Goal: Task Accomplishment & Management: Manage account settings

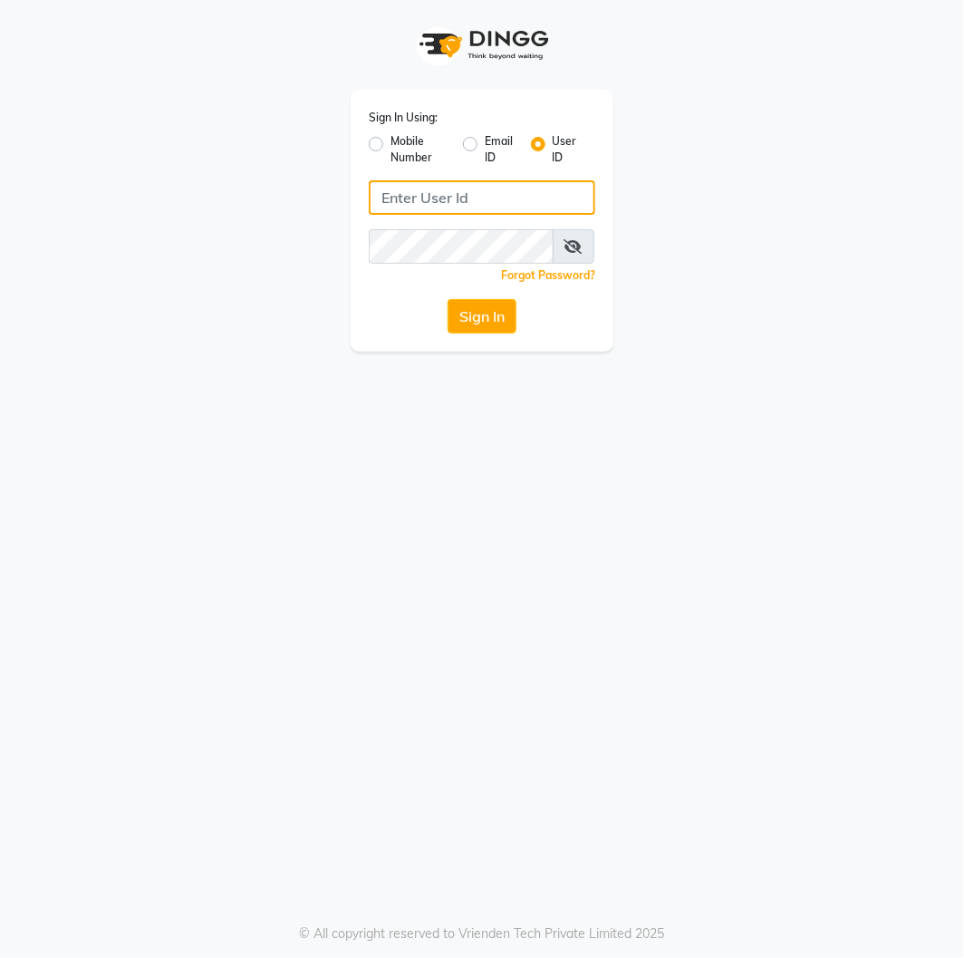
click at [489, 203] on input "Username" at bounding box center [482, 197] width 227 height 34
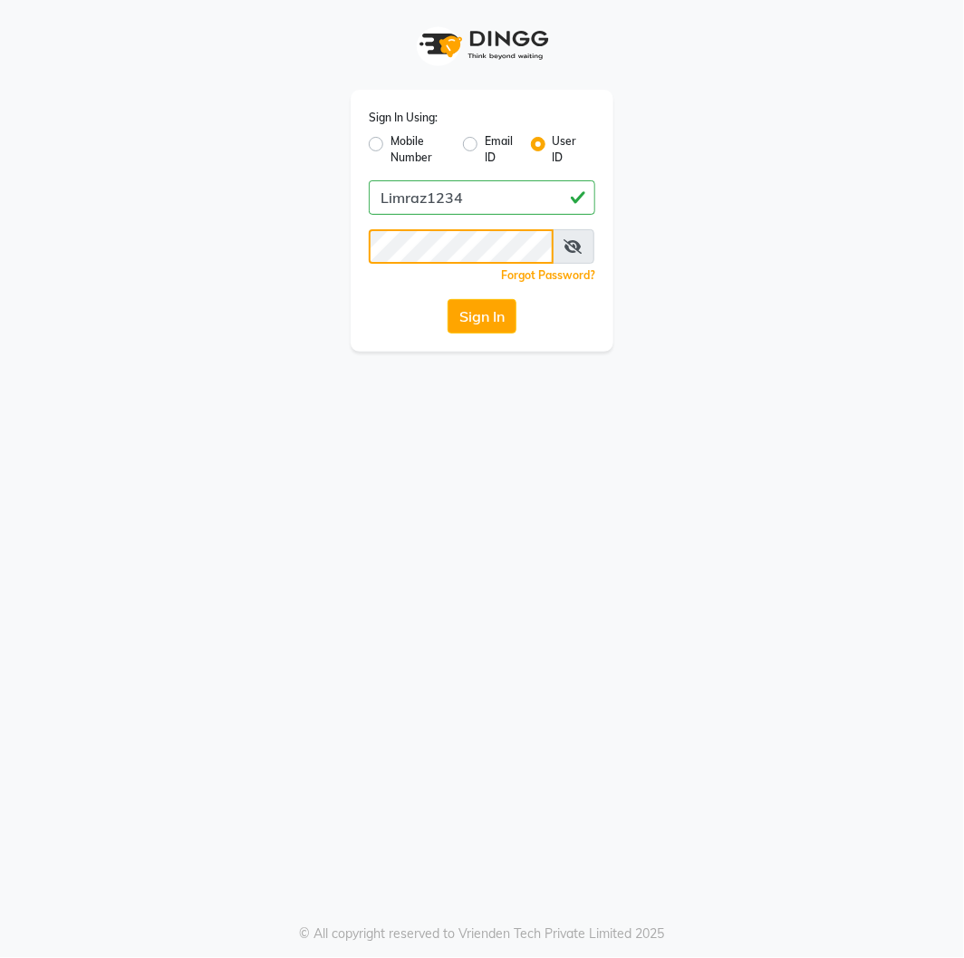
click at [448, 299] on button "Sign In" at bounding box center [482, 316] width 69 height 34
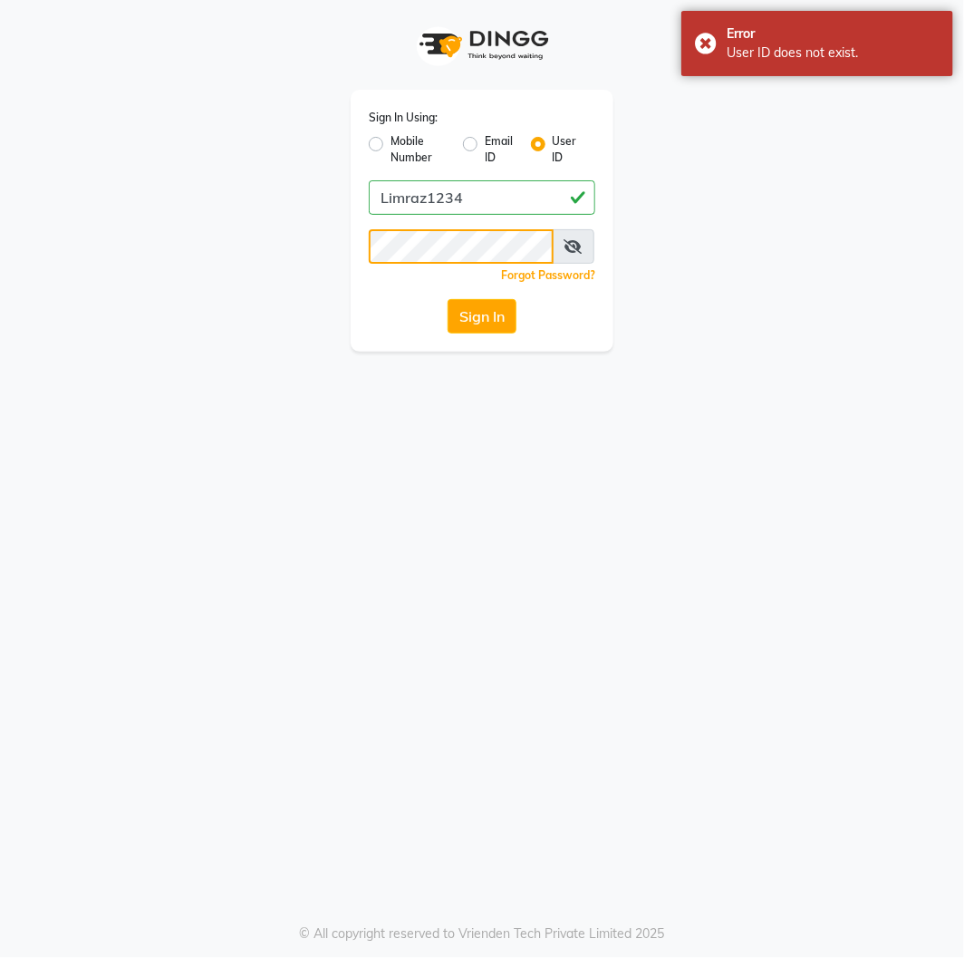
click at [448, 299] on button "Sign In" at bounding box center [482, 316] width 69 height 34
click at [567, 246] on icon at bounding box center [573, 246] width 18 height 14
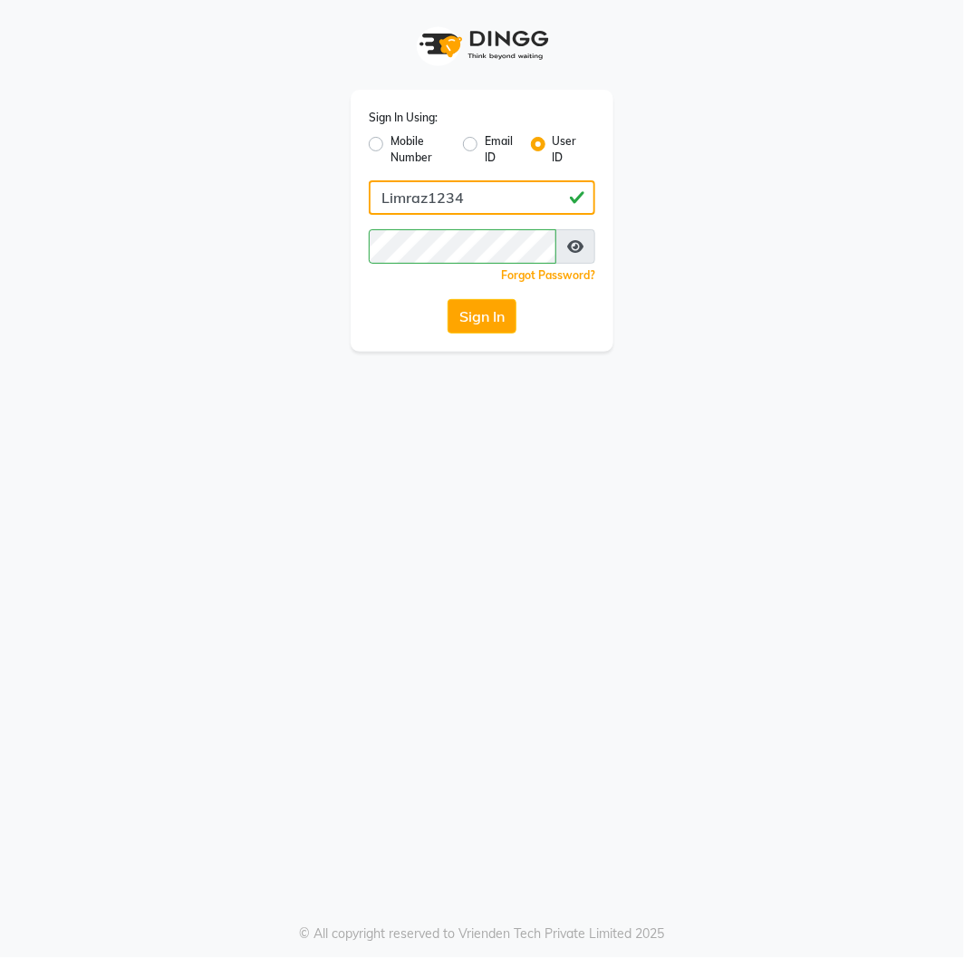
click at [472, 196] on input "Limraz1234" at bounding box center [482, 197] width 227 height 34
type input "Limraz123"
click at [448, 299] on button "Sign In" at bounding box center [482, 316] width 69 height 34
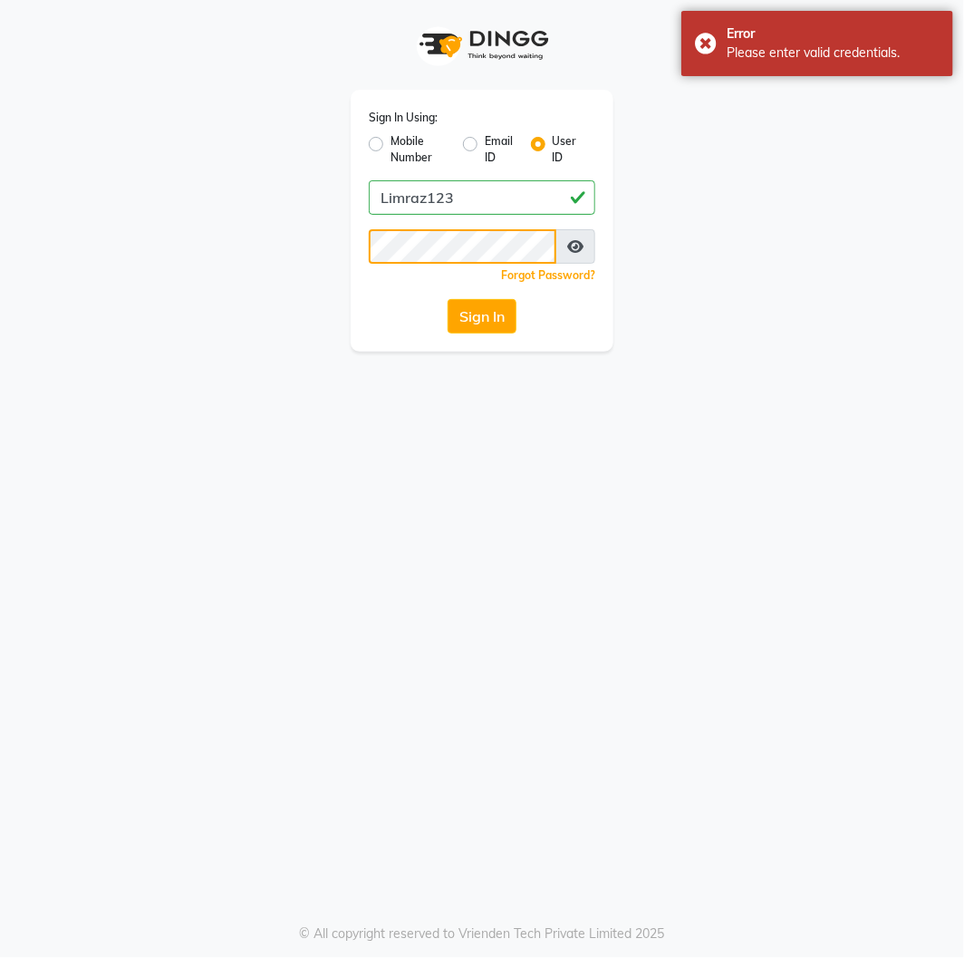
click at [448, 299] on button "Sign In" at bounding box center [482, 316] width 69 height 34
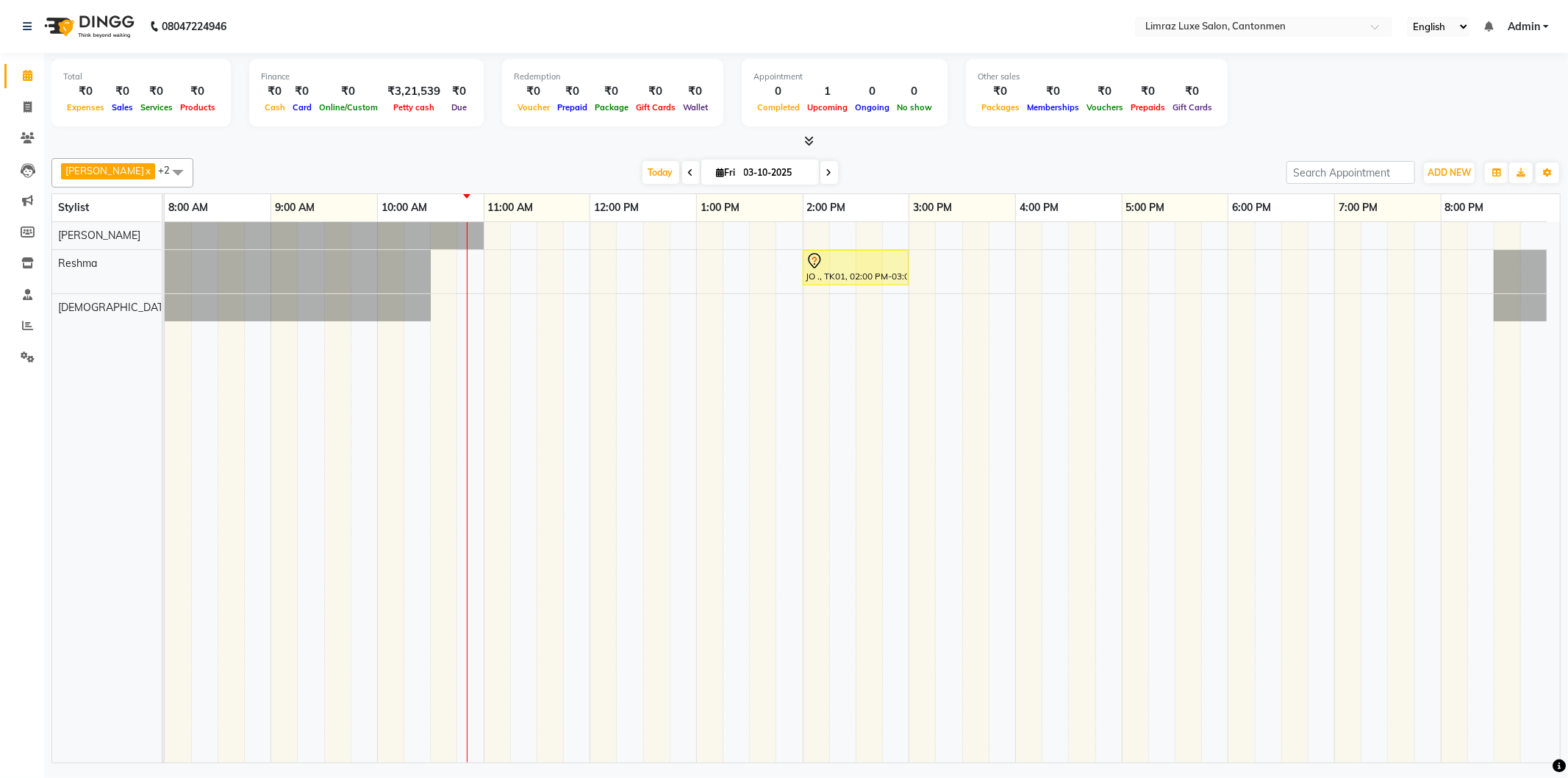
click at [781, 272] on div at bounding box center [1519, 271] width 53 height 43
click at [781, 574] on td at bounding box center [1374, 492] width 27 height 540
click at [682, 174] on span at bounding box center [691, 172] width 18 height 23
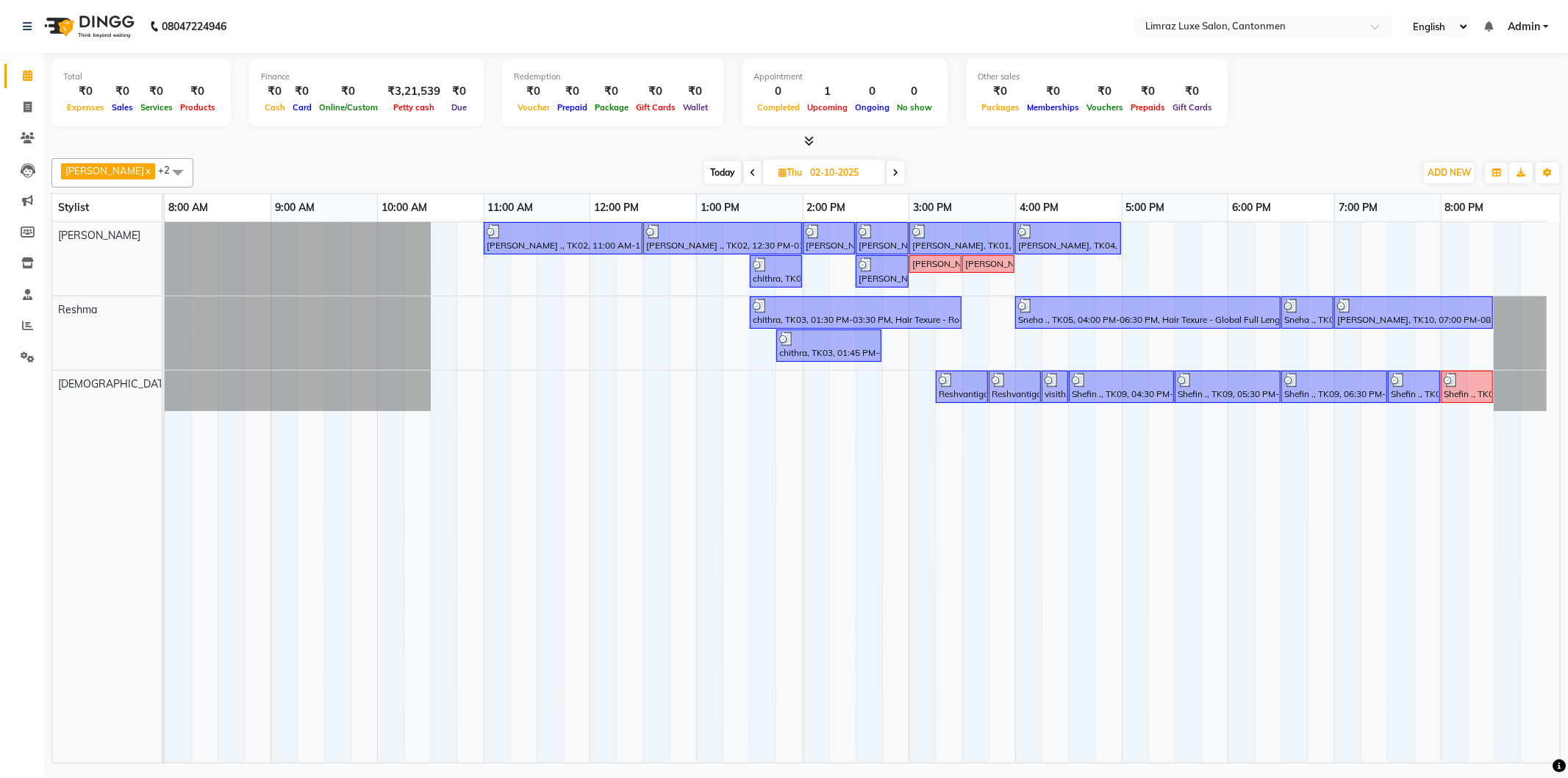
click at [781, 174] on icon at bounding box center [895, 172] width 6 height 9
type input "03-10-2025"
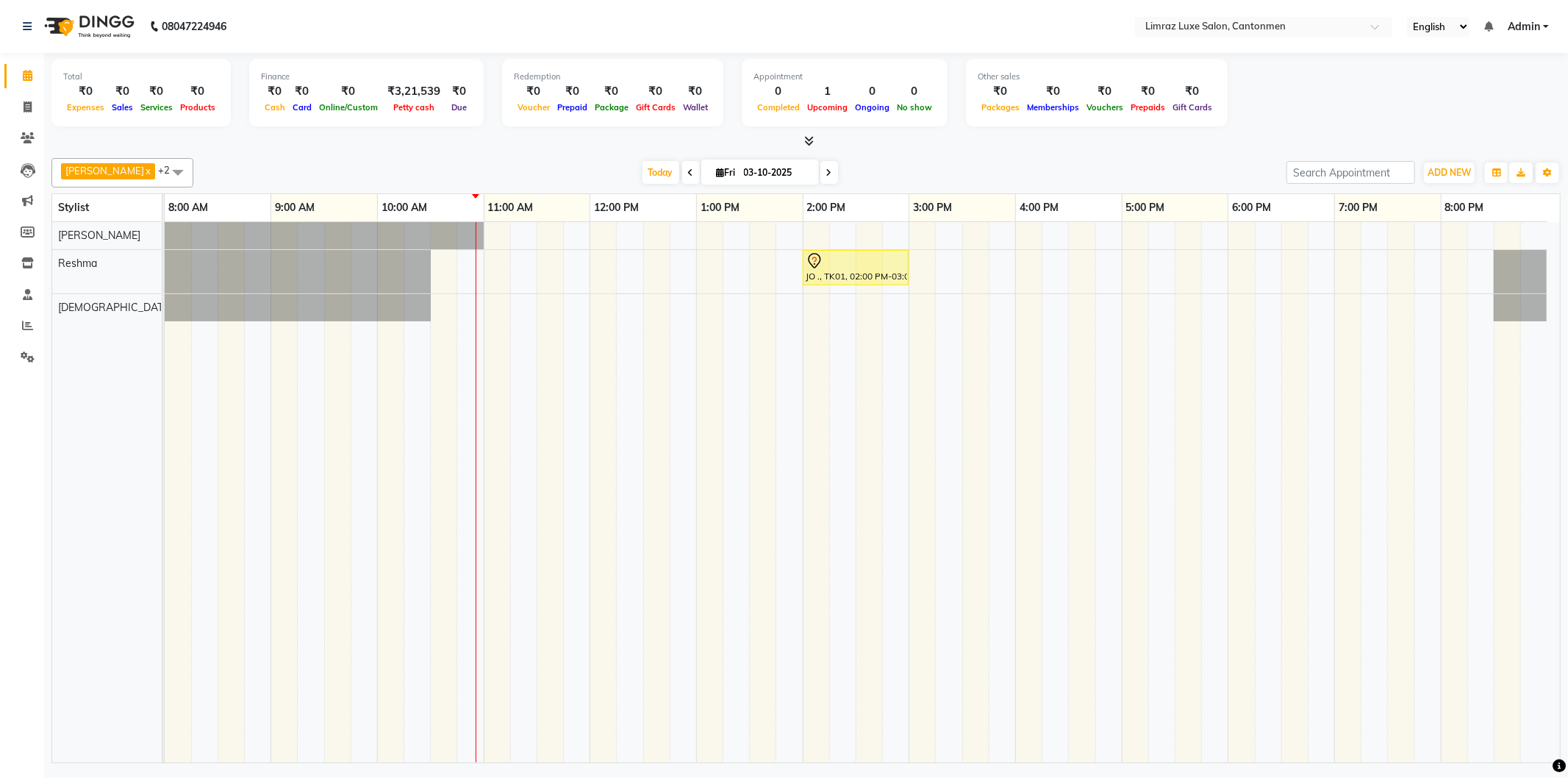
click at [163, 168] on span at bounding box center [178, 172] width 29 height 28
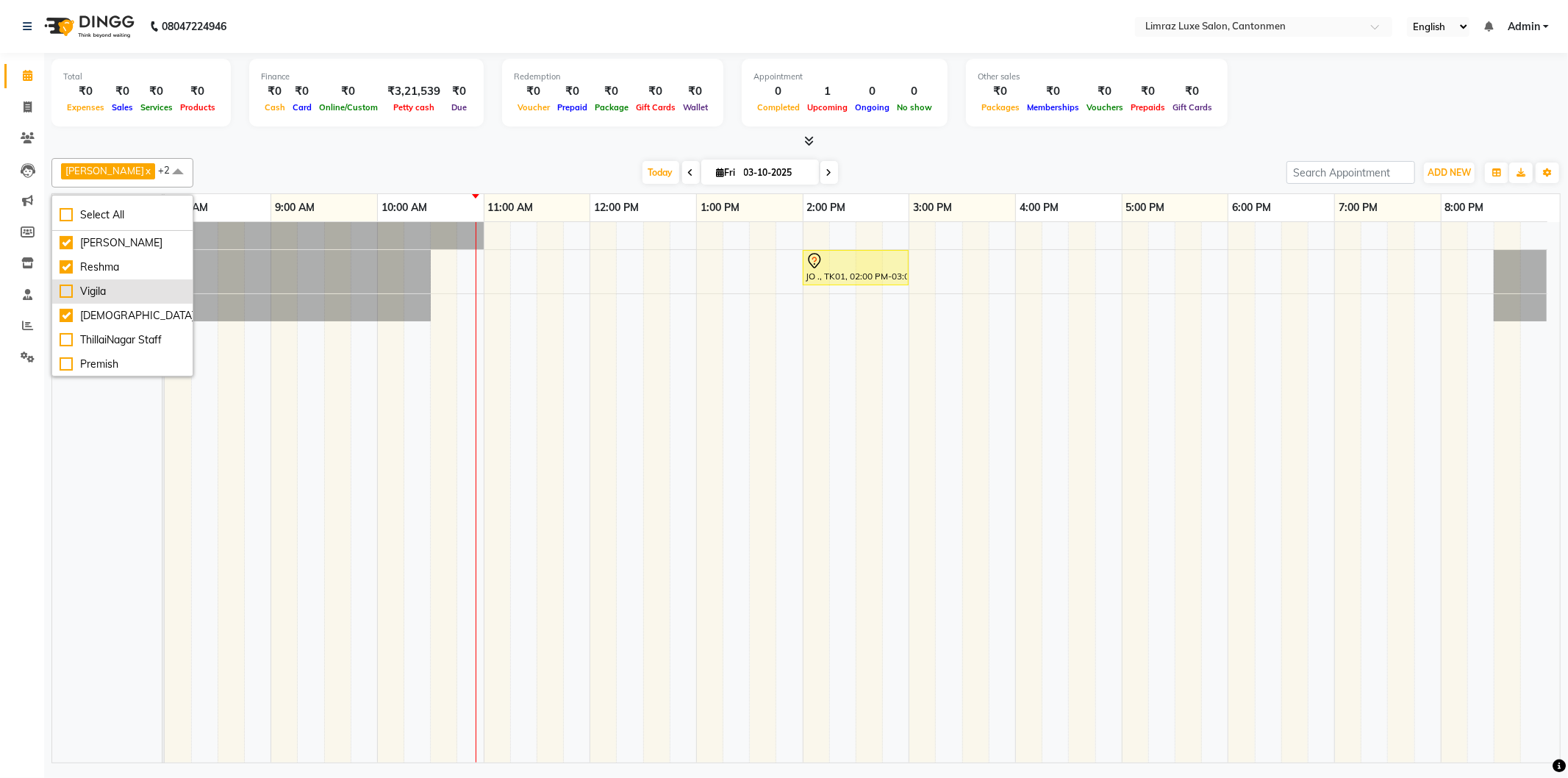
click at [92, 292] on div "Vigila" at bounding box center [122, 291] width 126 height 15
checkbox input "true"
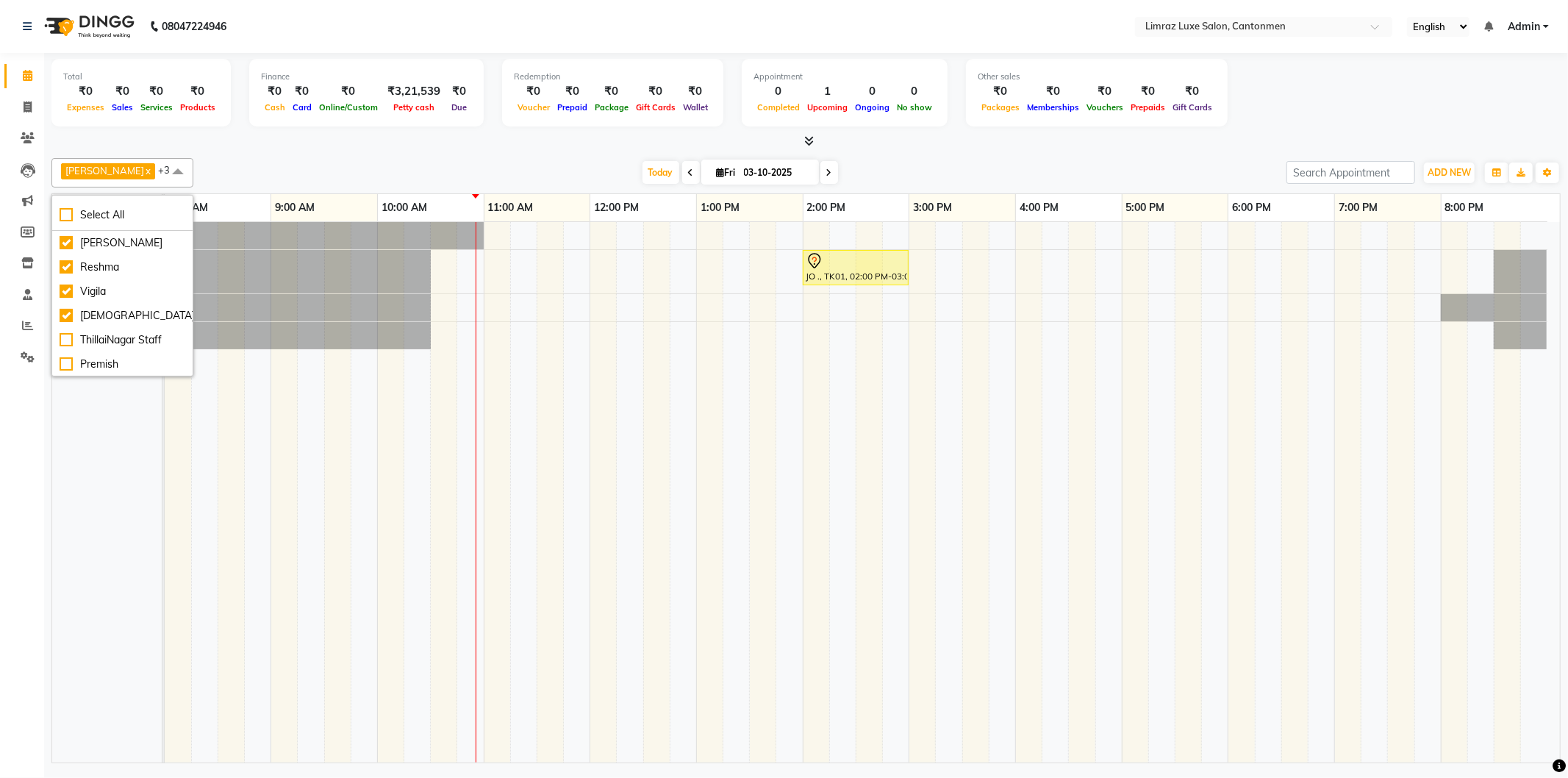
click at [781, 341] on div "JO ., TK01, 02:00 PM-03:00 PM, Styling - Top (Women)" at bounding box center [862, 492] width 1395 height 540
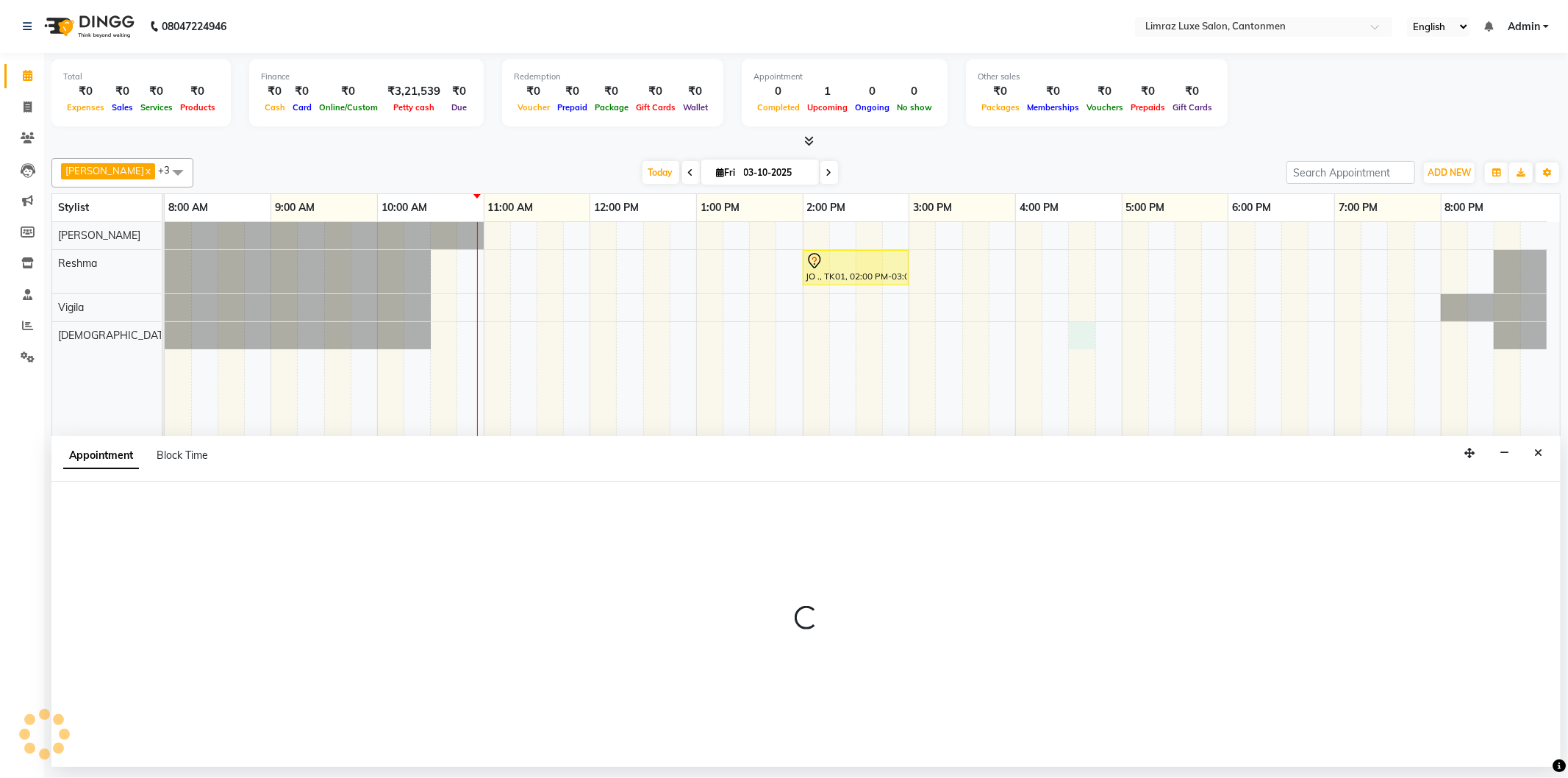
select select "63048"
select select "990"
select select "tentative"
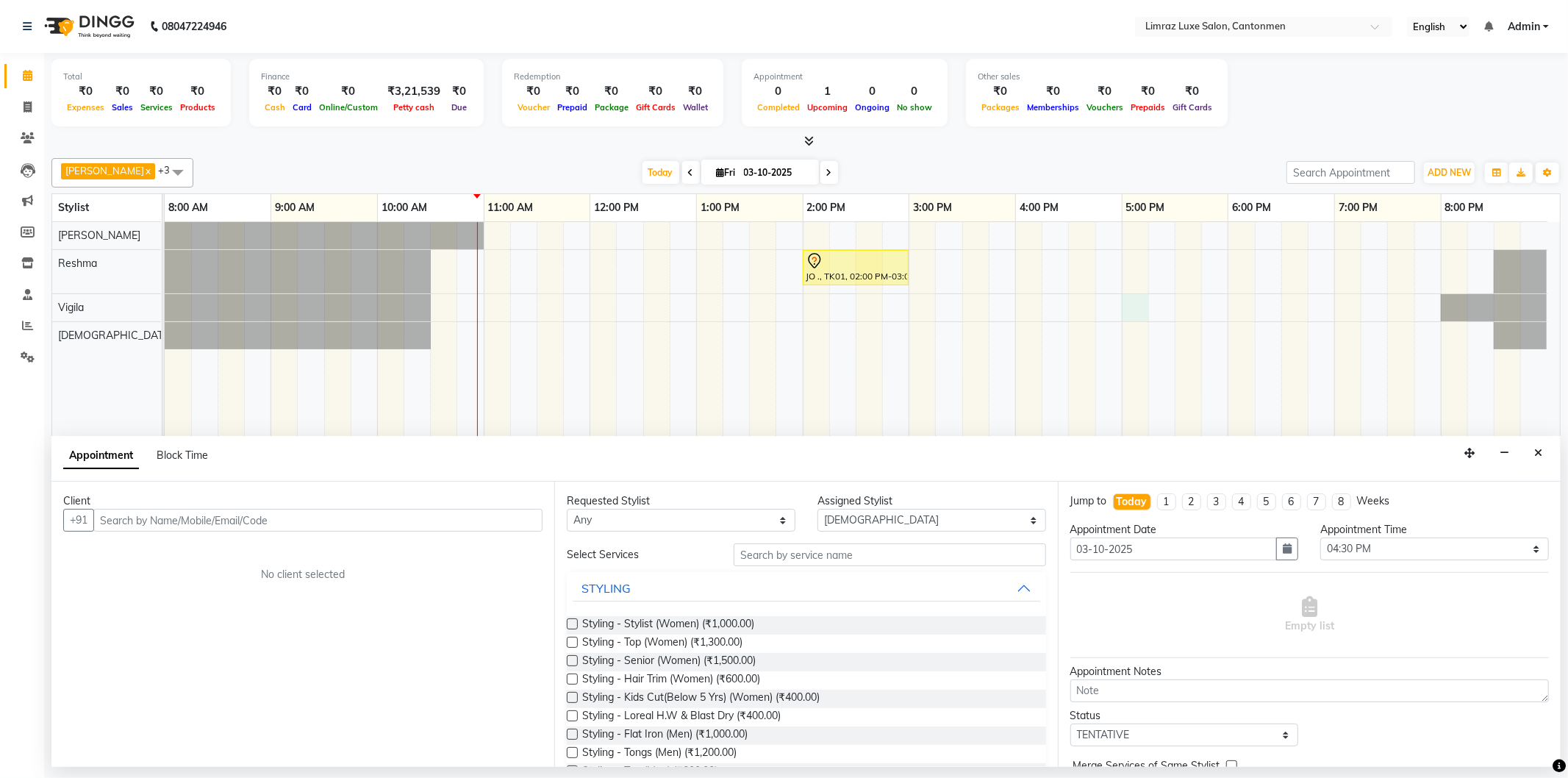
click at [781, 302] on div "JO ., TK01, 02:00 PM-03:00 PM, Styling - Top (Women)" at bounding box center [862, 492] width 1395 height 540
click at [283, 520] on input "text" at bounding box center [318, 520] width 449 height 23
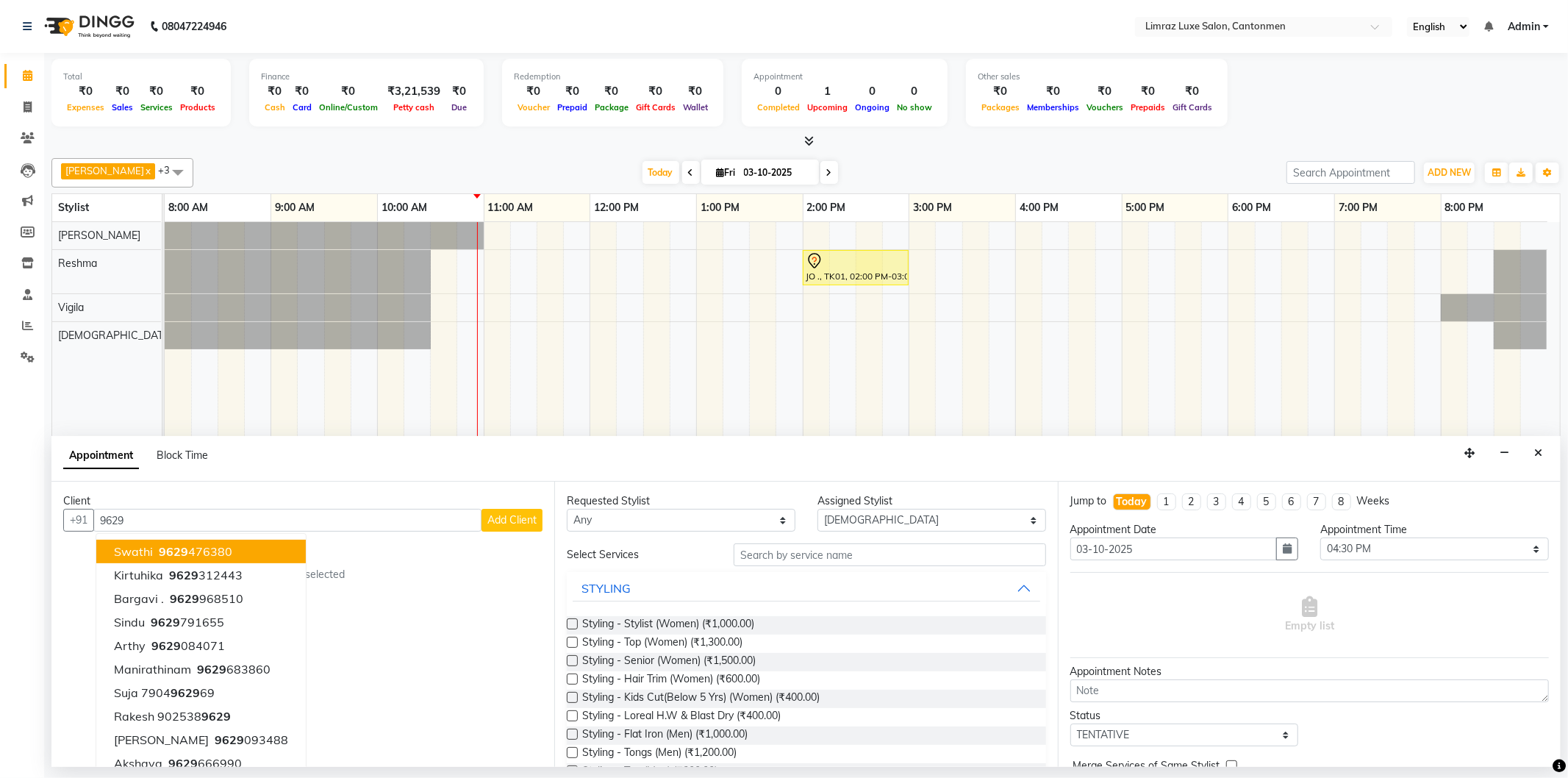
click at [215, 546] on ngb-highlight "9629 476380" at bounding box center [194, 552] width 76 height 15
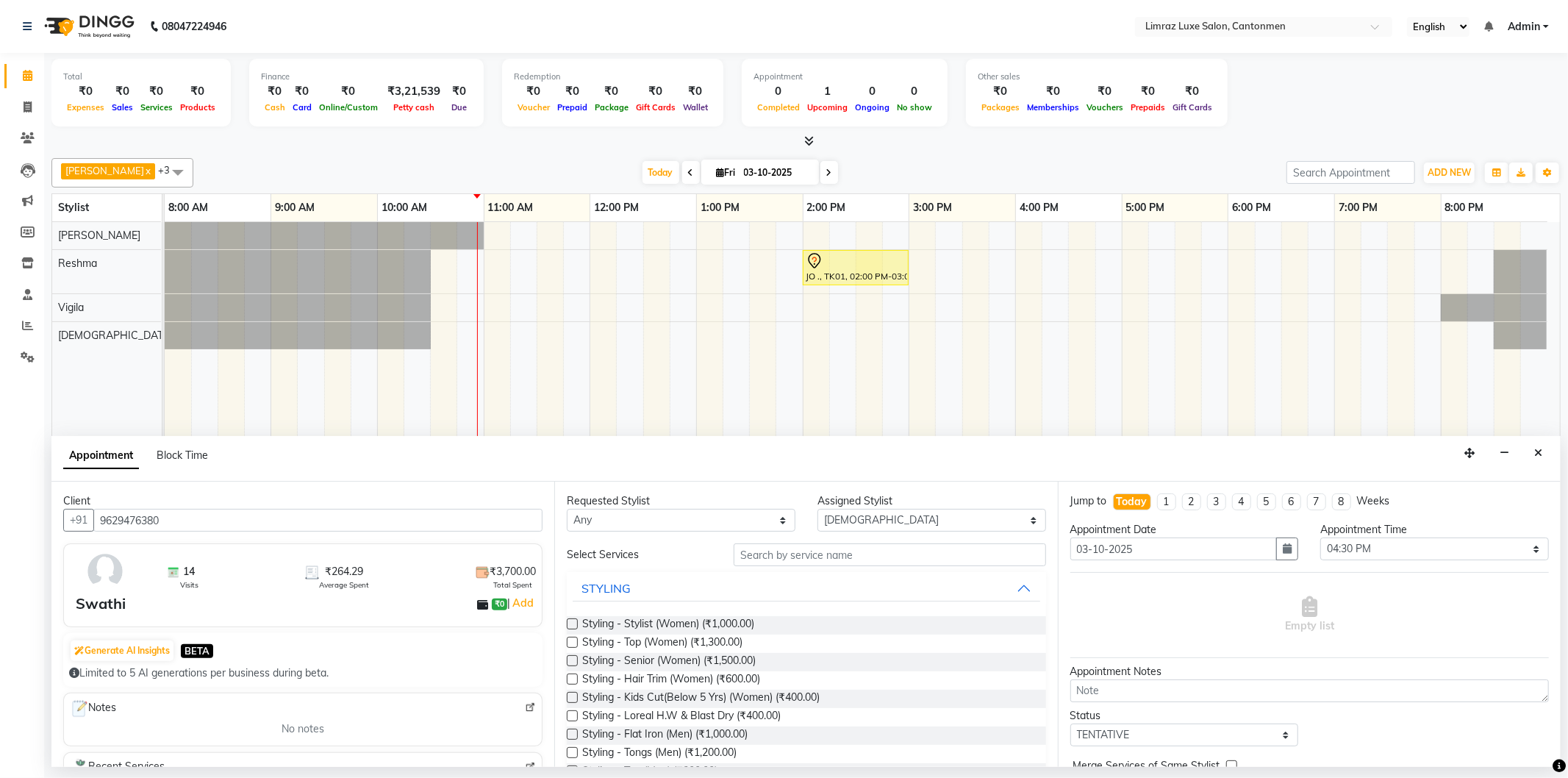
type input "9629476380"
click at [781, 512] on select "Select [PERSON_NAME] Reshma ThillaiNagar Staff [PERSON_NAME]" at bounding box center [932, 520] width 229 height 23
select select "63046"
click at [781, 509] on select "Select [PERSON_NAME] Reshma ThillaiNagar Staff [PERSON_NAME]" at bounding box center [932, 520] width 229 height 23
click at [781, 556] on input "text" at bounding box center [889, 555] width 311 height 23
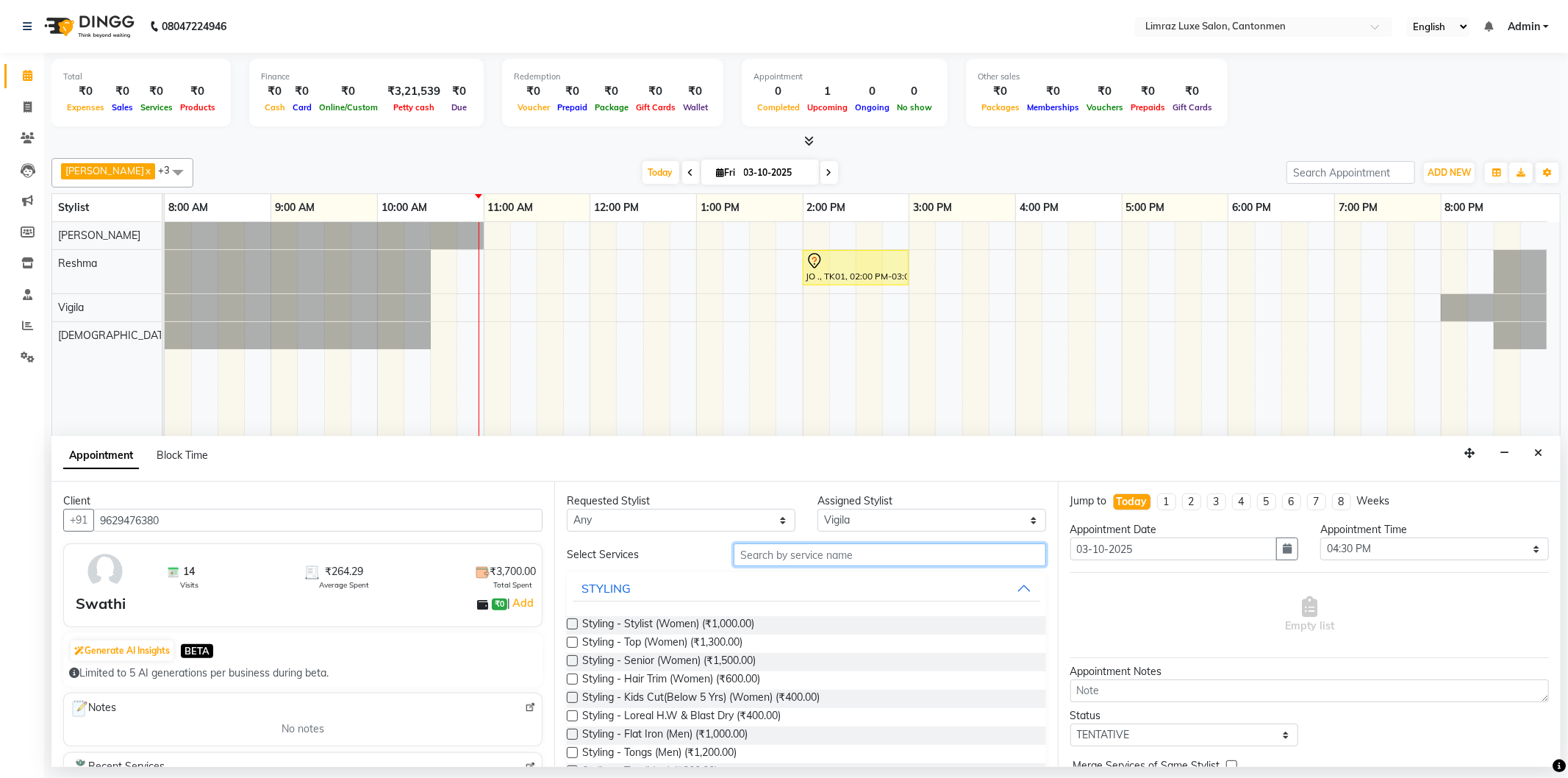
click at [781, 556] on input "text" at bounding box center [889, 555] width 311 height 23
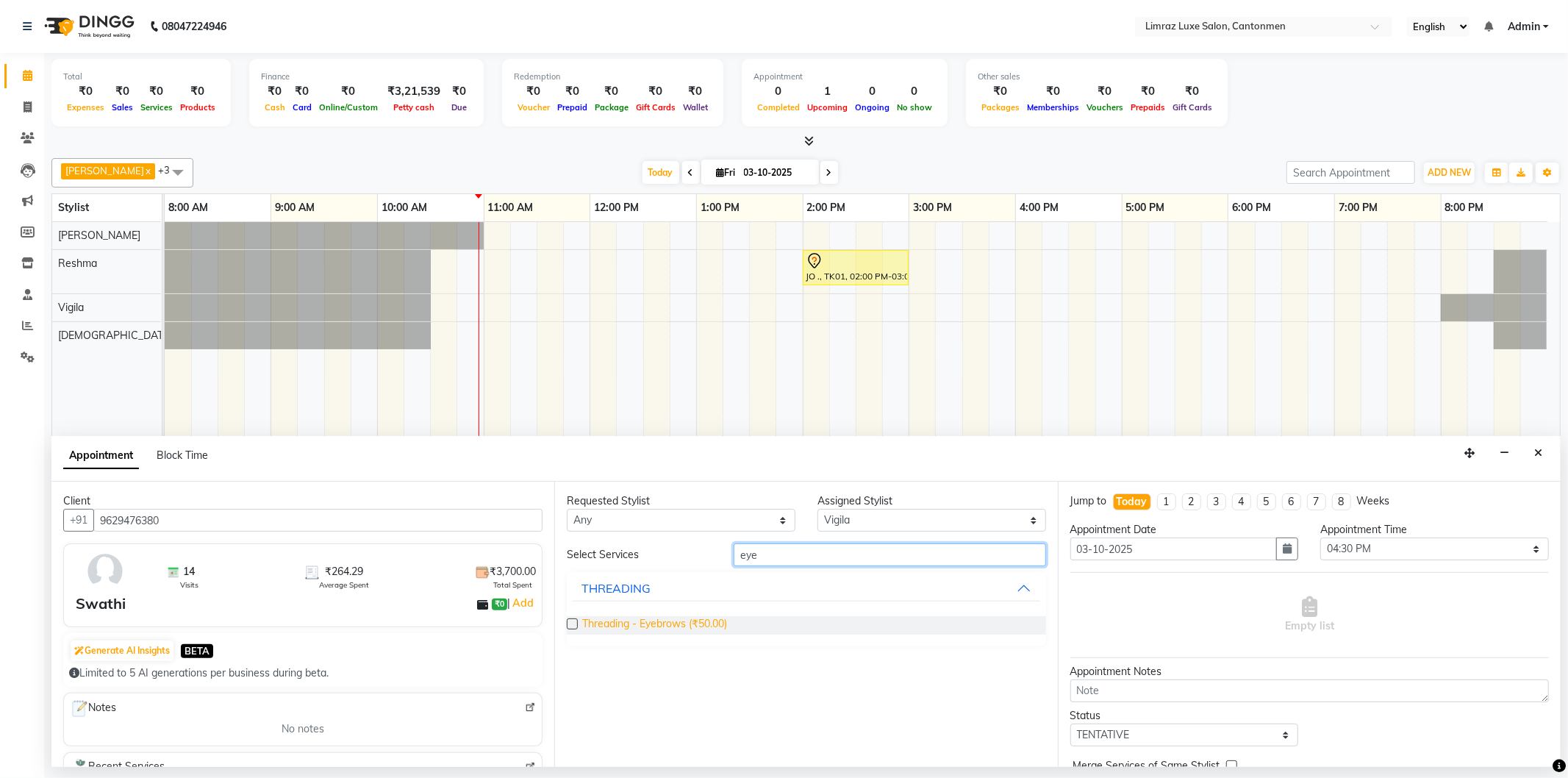
type input "eye"
click at [661, 621] on span "Threading - Eyebrows (₹50.00)" at bounding box center [655, 625] width 145 height 19
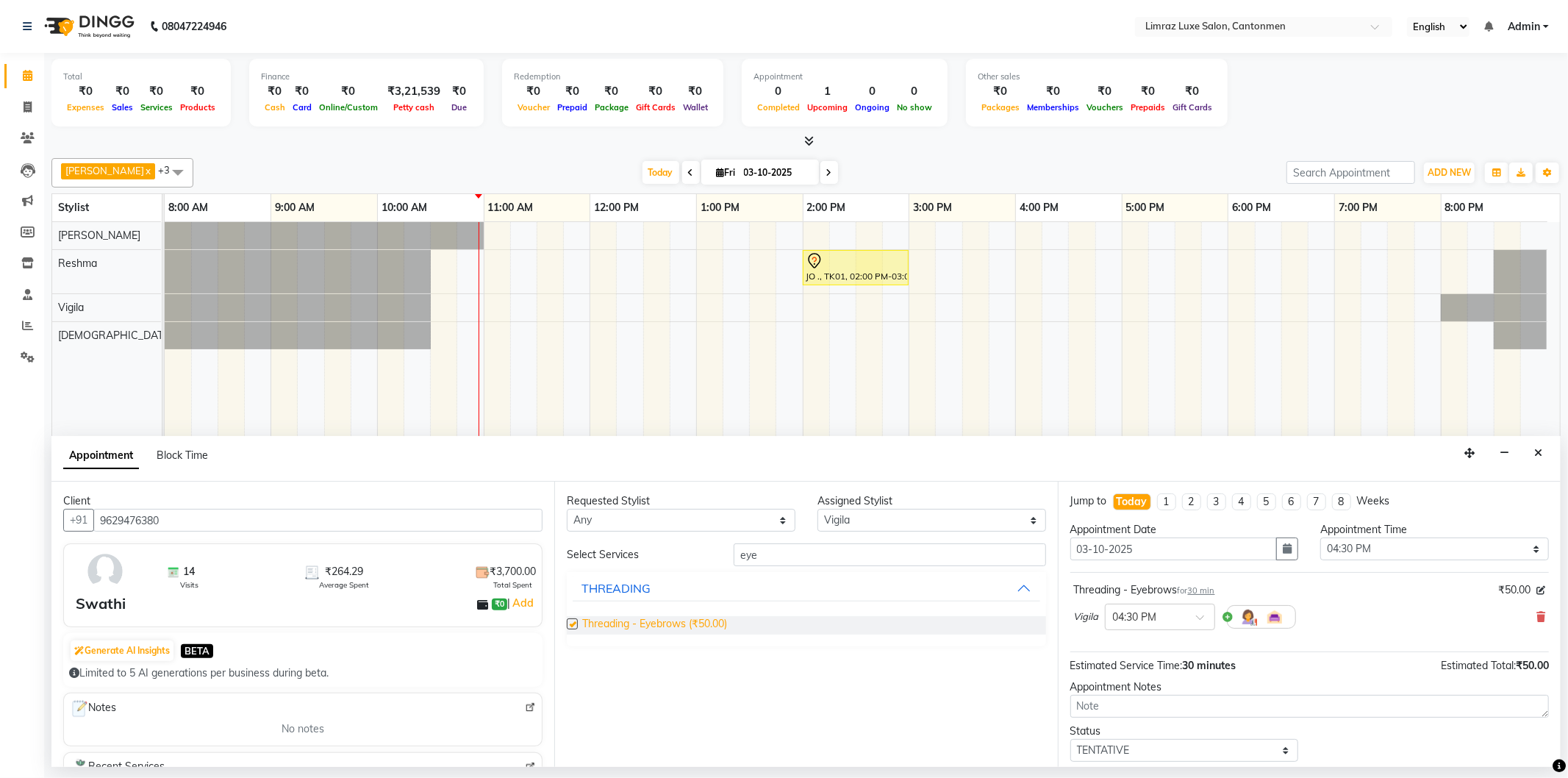
checkbox input "false"
click at [781, 548] on input "eye" at bounding box center [889, 555] width 311 height 23
click at [781, 552] on input "eye" at bounding box center [889, 555] width 311 height 23
type input "e"
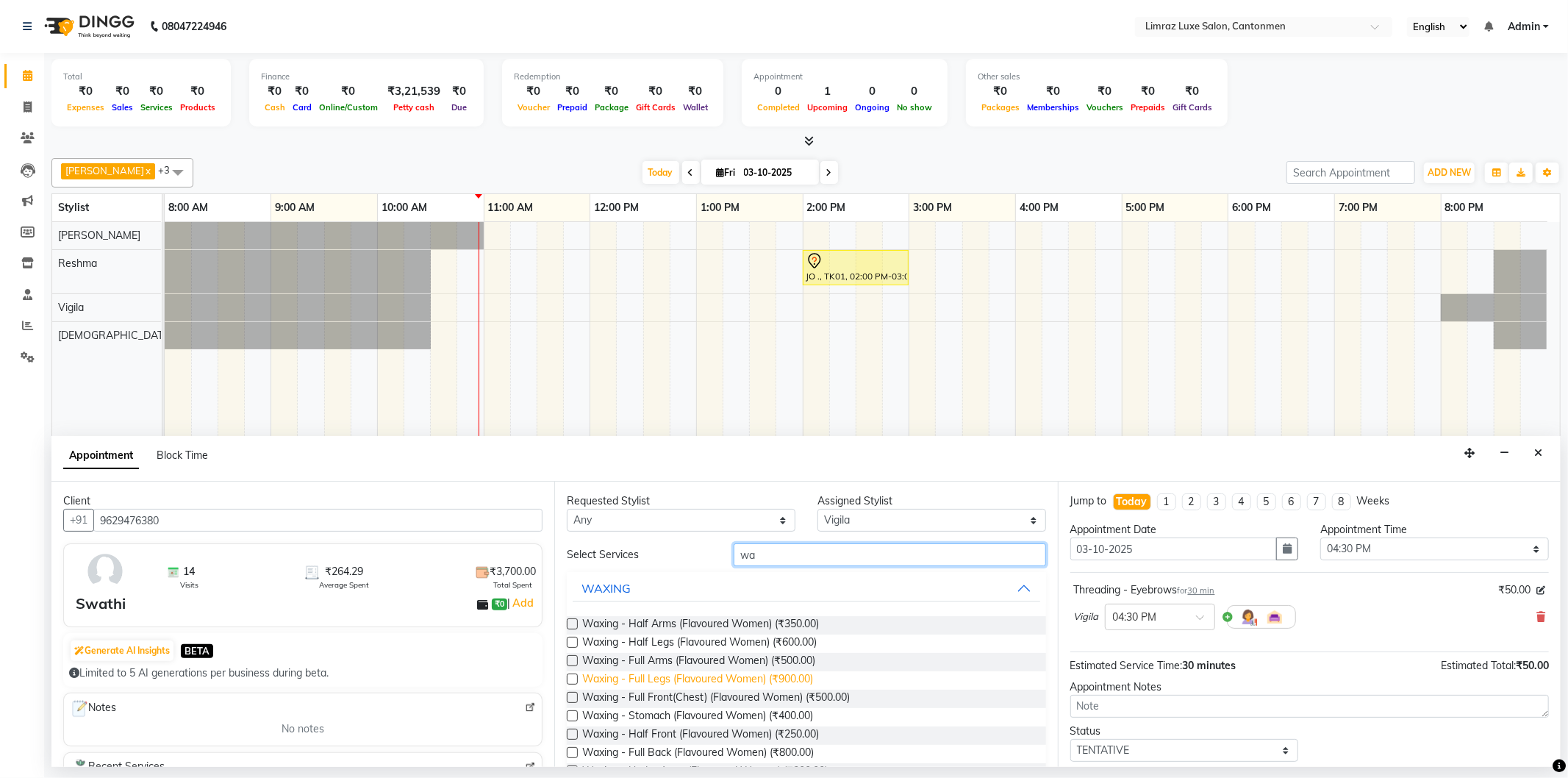
type input "wa"
click at [708, 673] on span "Waxing - Full Legs (Flavoured Women) (₹900.00)" at bounding box center [698, 680] width 231 height 19
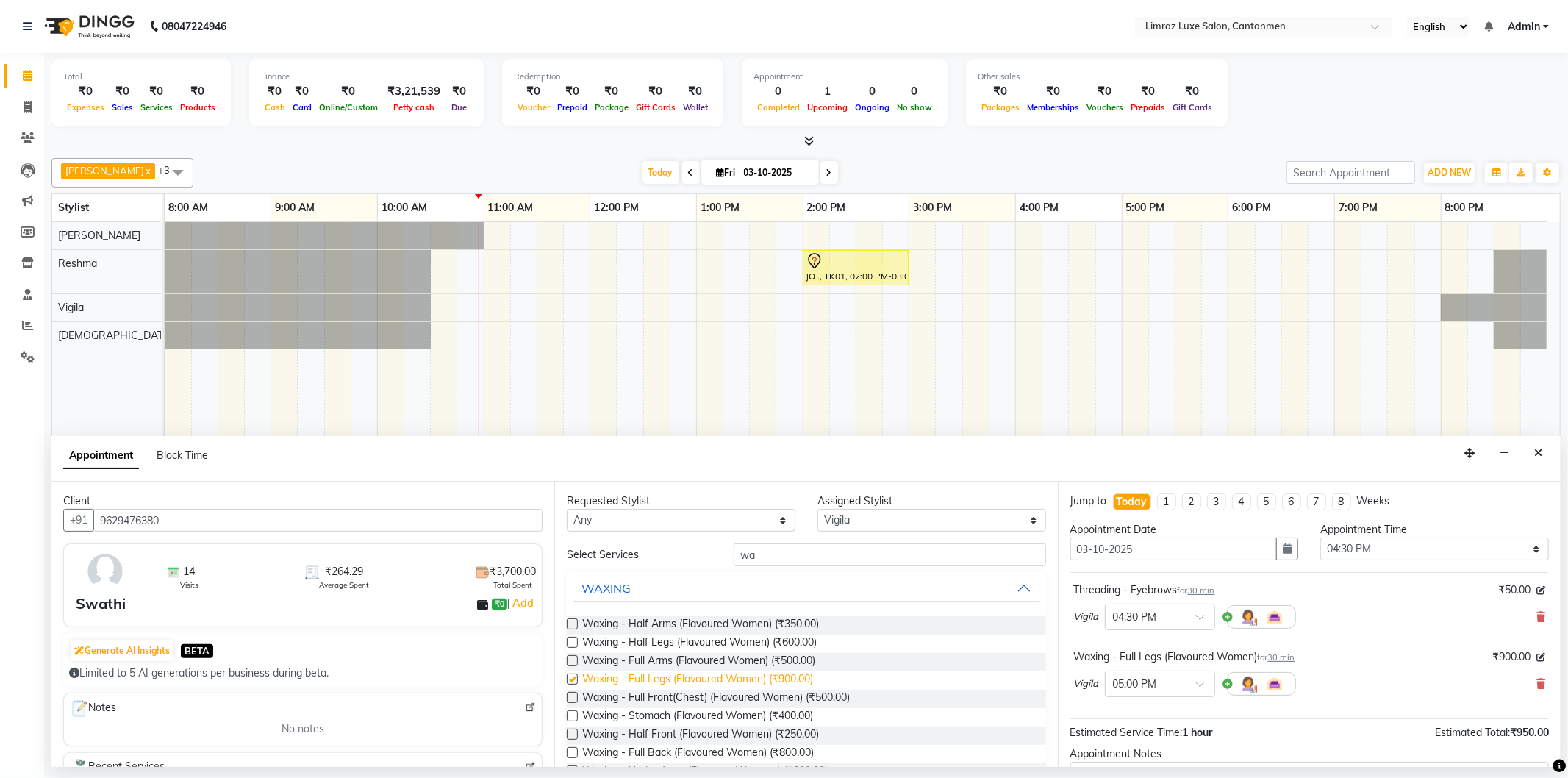
checkbox input "false"
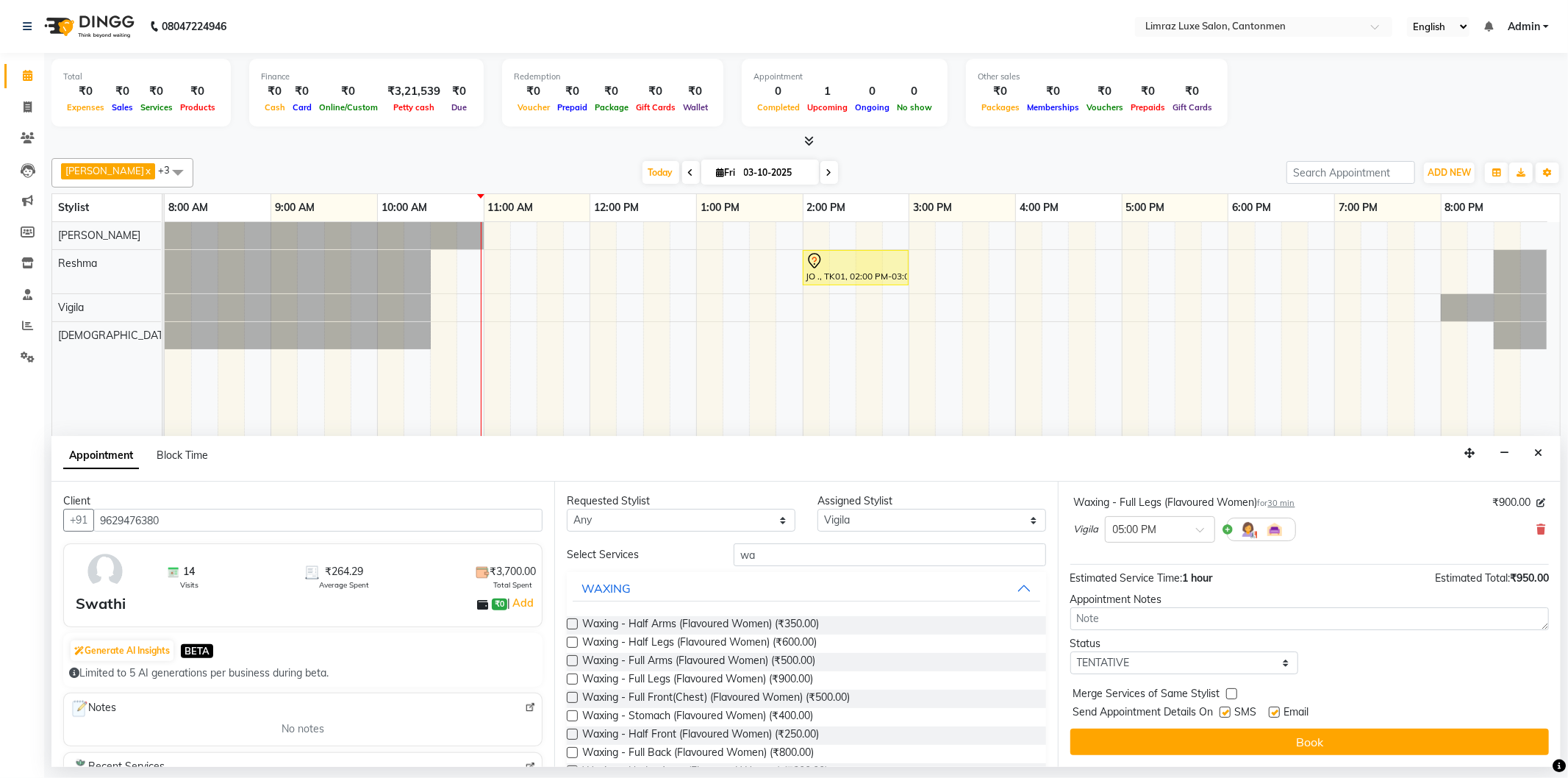
click at [781, 711] on label at bounding box center [1225, 712] width 11 height 11
click at [781, 711] on input "checkbox" at bounding box center [1224, 713] width 10 height 10
checkbox input "false"
drag, startPoint x: 1282, startPoint y: 708, endPoint x: 1263, endPoint y: 764, distance: 59.1
click at [781, 710] on label at bounding box center [1274, 712] width 11 height 11
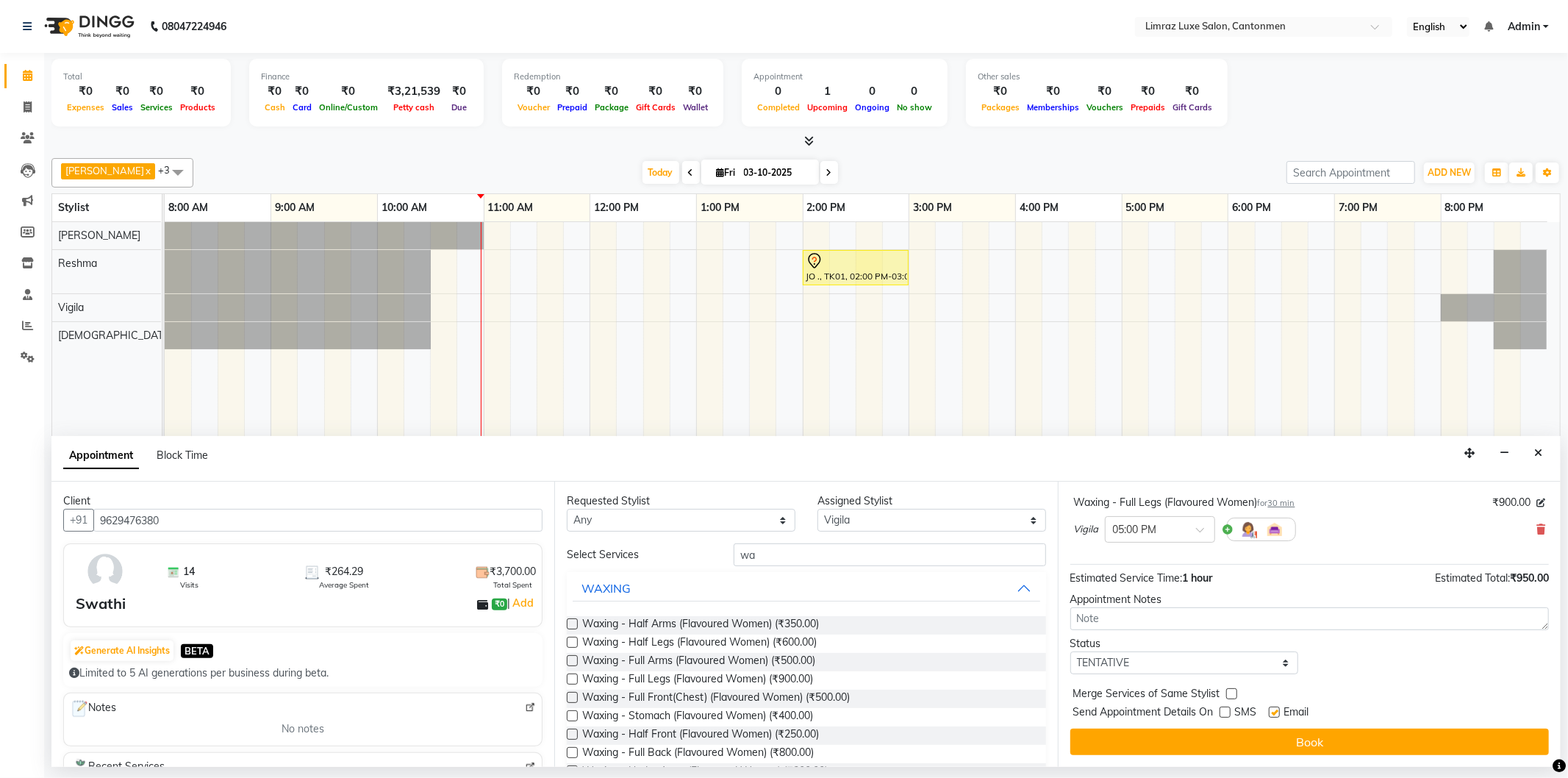
click at [781, 710] on input "checkbox" at bounding box center [1274, 713] width 10 height 10
checkbox input "false"
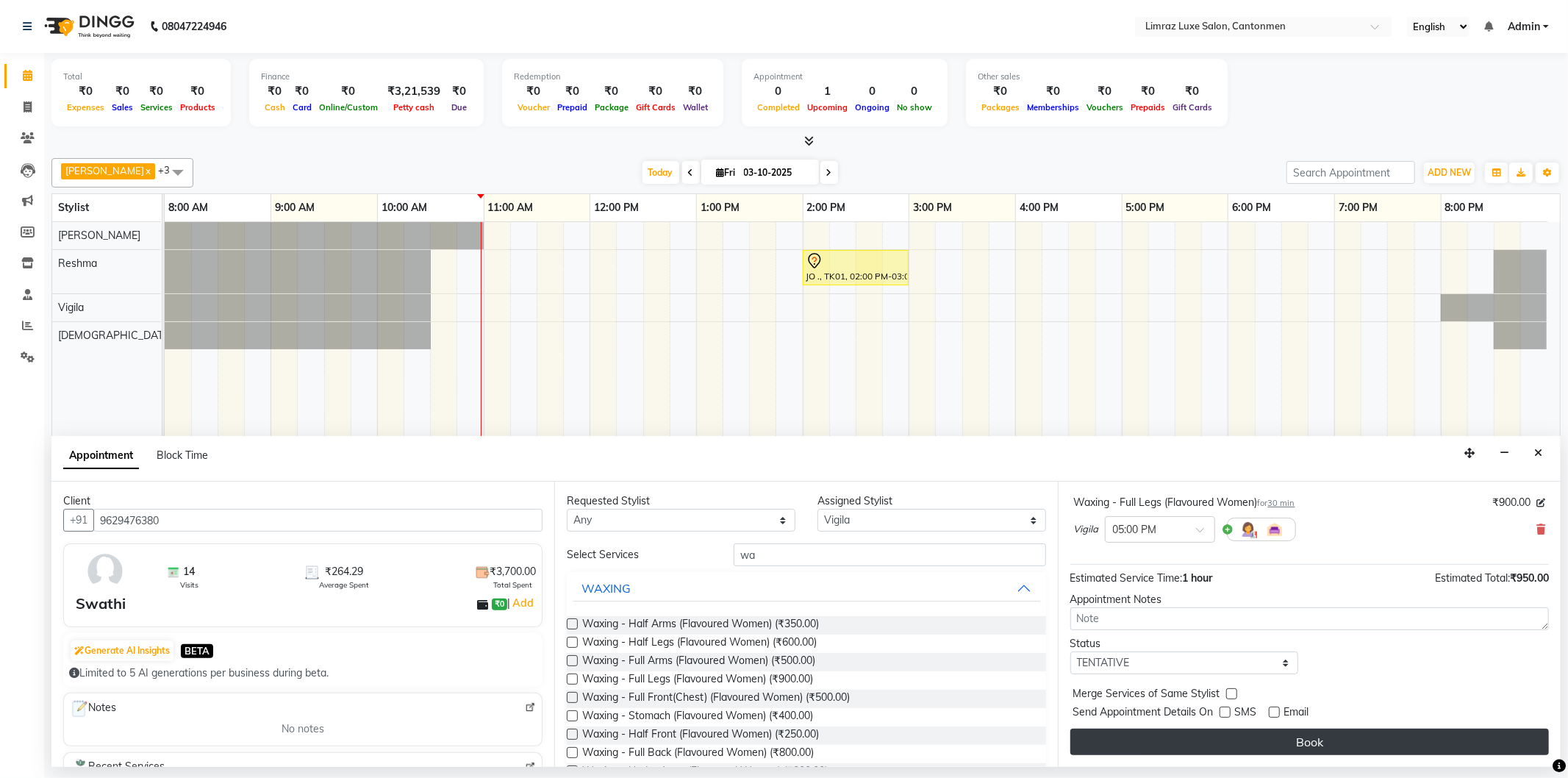
drag, startPoint x: 1263, startPoint y: 725, endPoint x: 1263, endPoint y: 736, distance: 11.0
click at [781, 736] on div "Jump to [DATE] 1 2 3 4 5 6 7 8 Weeks Appointment Date [DATE] Appointment Time S…" at bounding box center [1309, 624] width 503 height 286
click at [781, 736] on button "Book" at bounding box center [1309, 741] width 479 height 27
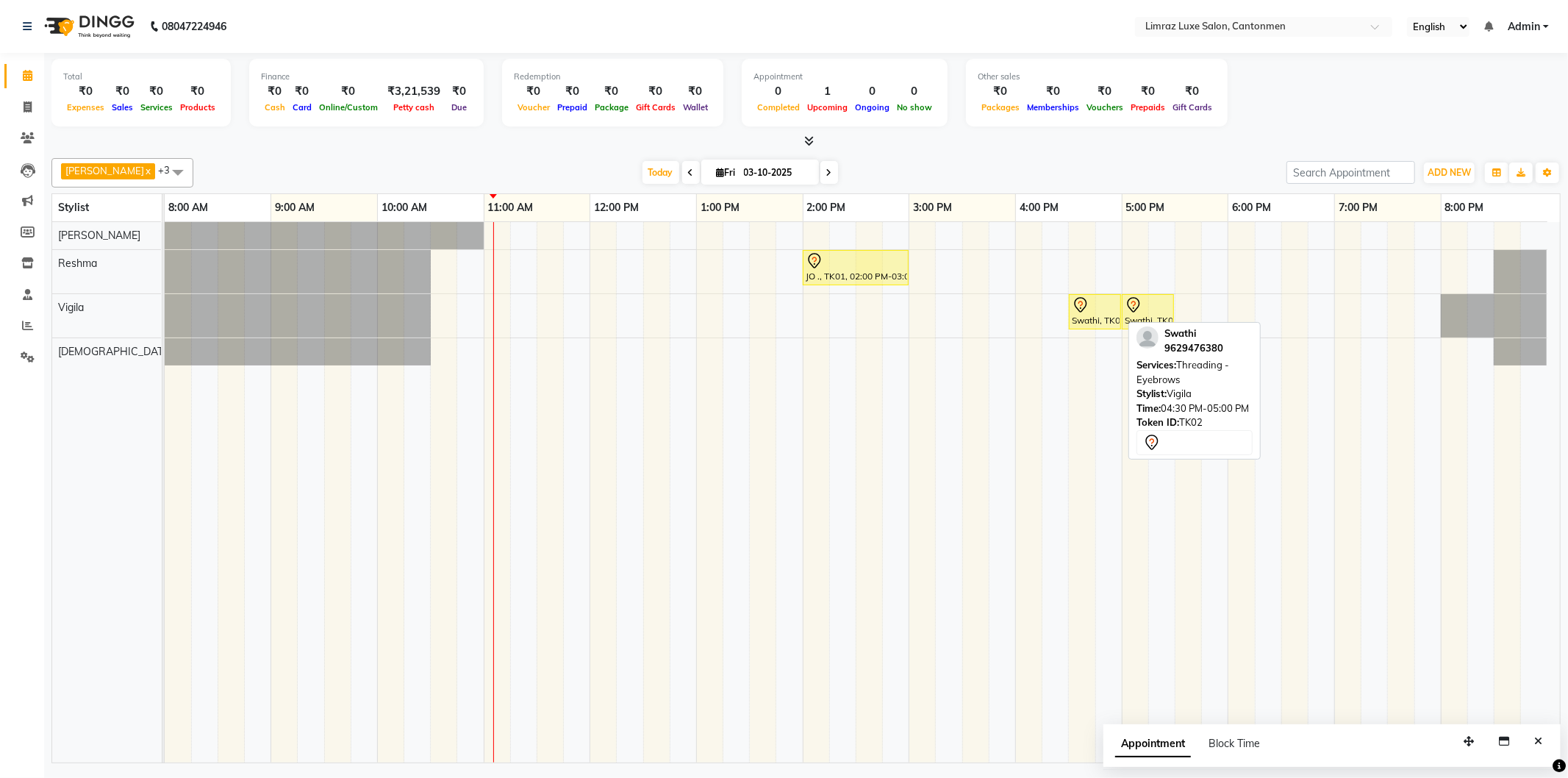
click at [781, 325] on div "Swathi, TK02, 04:30 PM-05:00 PM, Threading - Eyebrows" at bounding box center [1094, 312] width 49 height 31
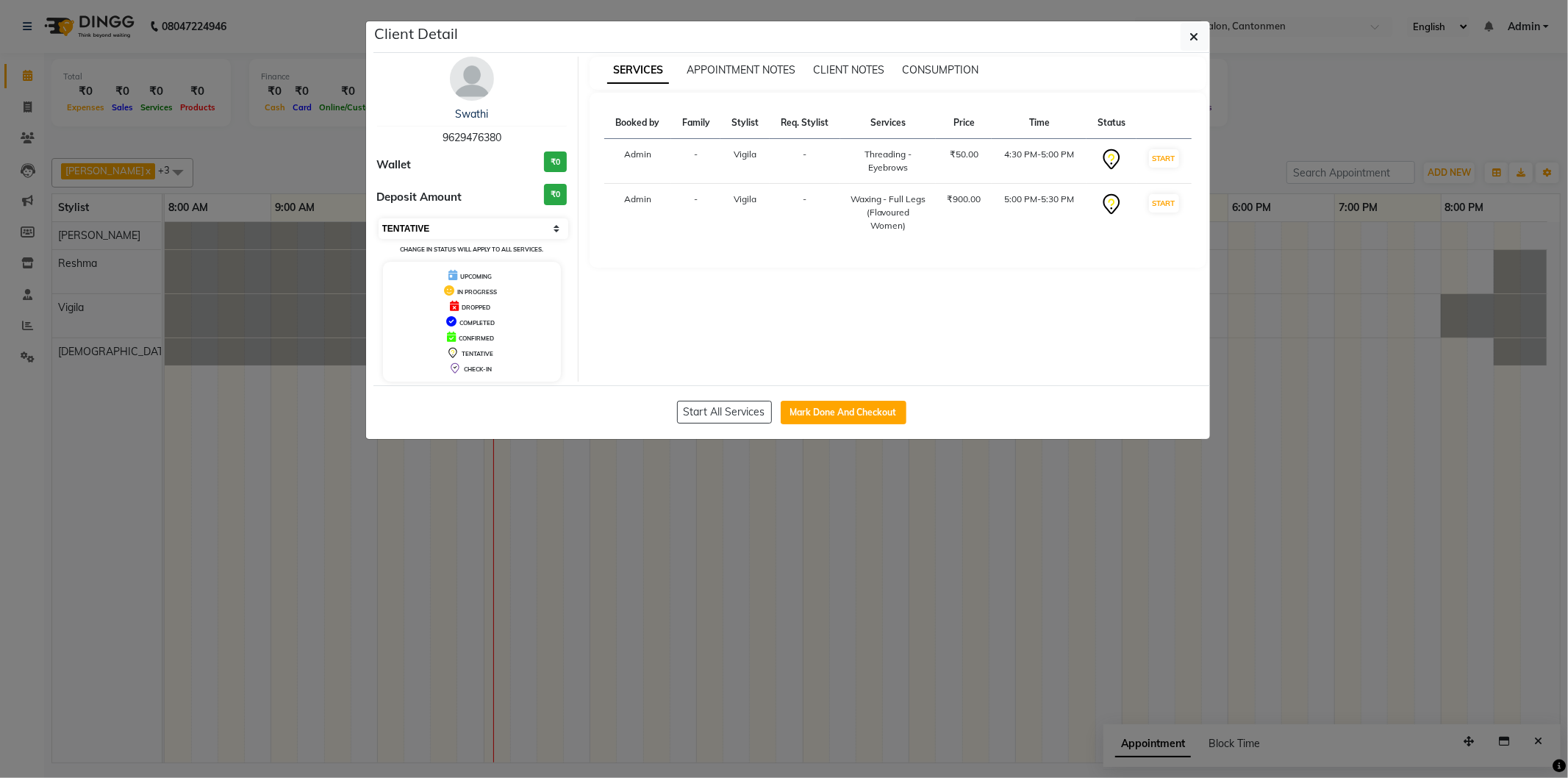
click at [449, 228] on select "Select IN SERVICE CONFIRMED TENTATIVE CHECK IN MARK DONE DROPPED UPCOMING" at bounding box center [474, 228] width 191 height 20
select select "6"
click at [379, 218] on select "Select IN SERVICE CONFIRMED TENTATIVE CHECK IN MARK DONE DROPPED UPCOMING" at bounding box center [474, 228] width 191 height 20
click at [234, 444] on ngb-modal-window "Client Detail Swathi 9629476380 Wallet ₹0 Deposit Amount ₹0 Select IN SERVICE C…" at bounding box center [784, 389] width 1568 height 778
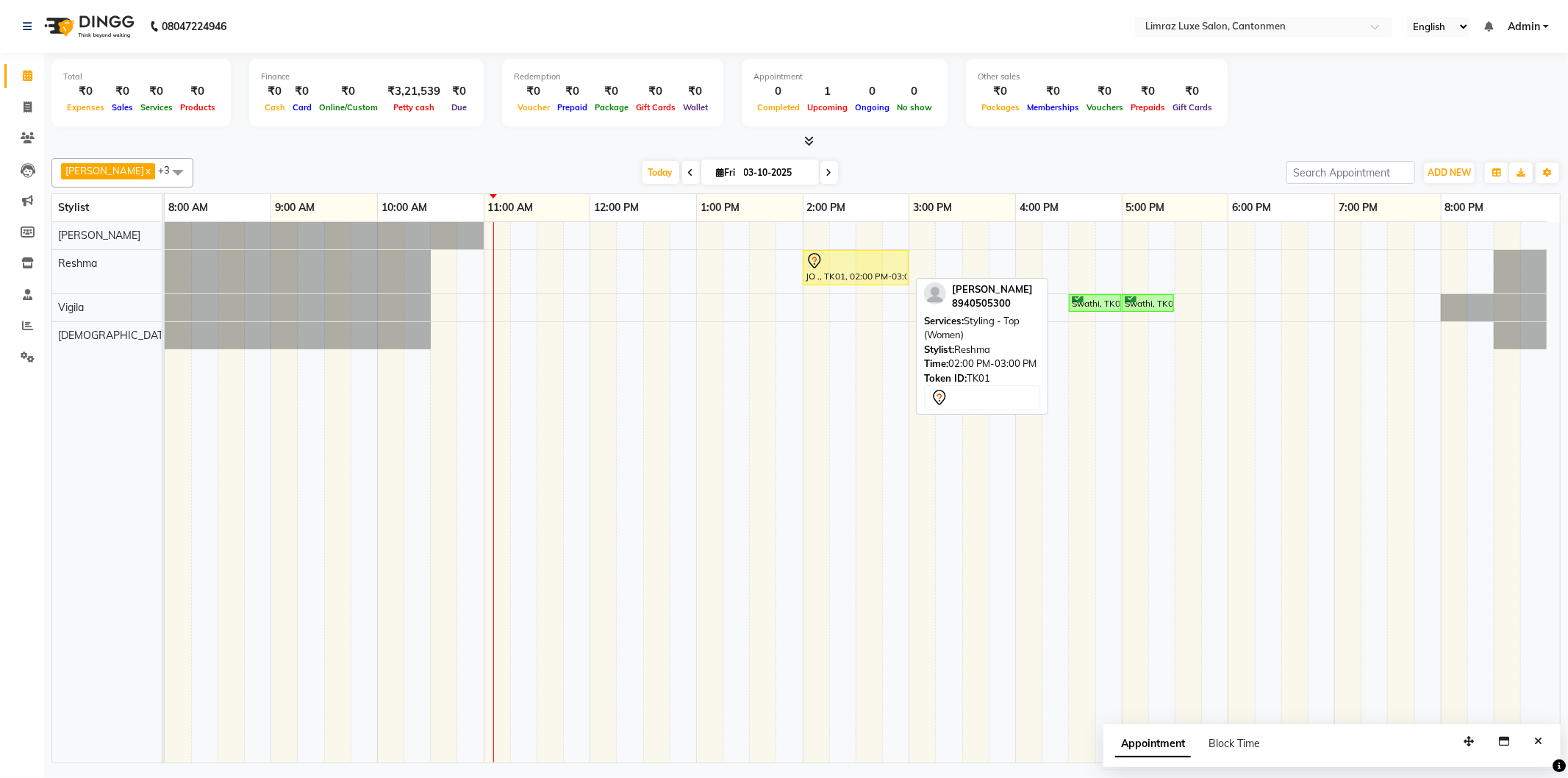
click at [781, 265] on div at bounding box center [855, 261] width 100 height 18
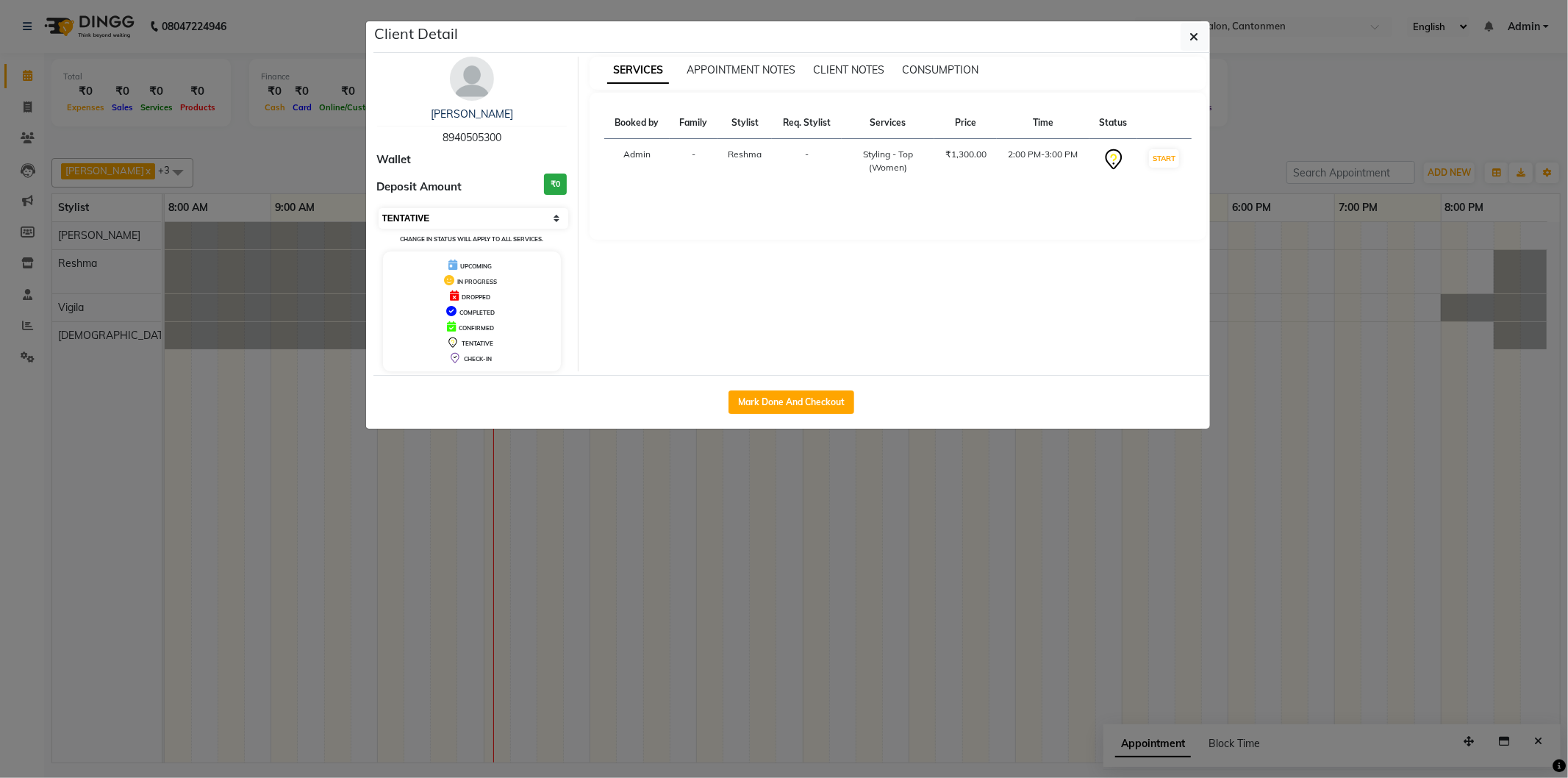
click at [533, 208] on select "Select IN SERVICE CONFIRMED TENTATIVE CHECK IN MARK DONE DROPPED UPCOMING" at bounding box center [474, 217] width 191 height 20
select select "6"
click at [379, 208] on select "Select IN SERVICE CONFIRMED TENTATIVE CHECK IN MARK DONE DROPPED UPCOMING" at bounding box center [474, 217] width 191 height 20
click at [781, 292] on ngb-modal-window "Client Detail JO . 8940505300 Wallet Deposit Amount ₹0 Select IN SERVICE CONFIR…" at bounding box center [784, 389] width 1568 height 778
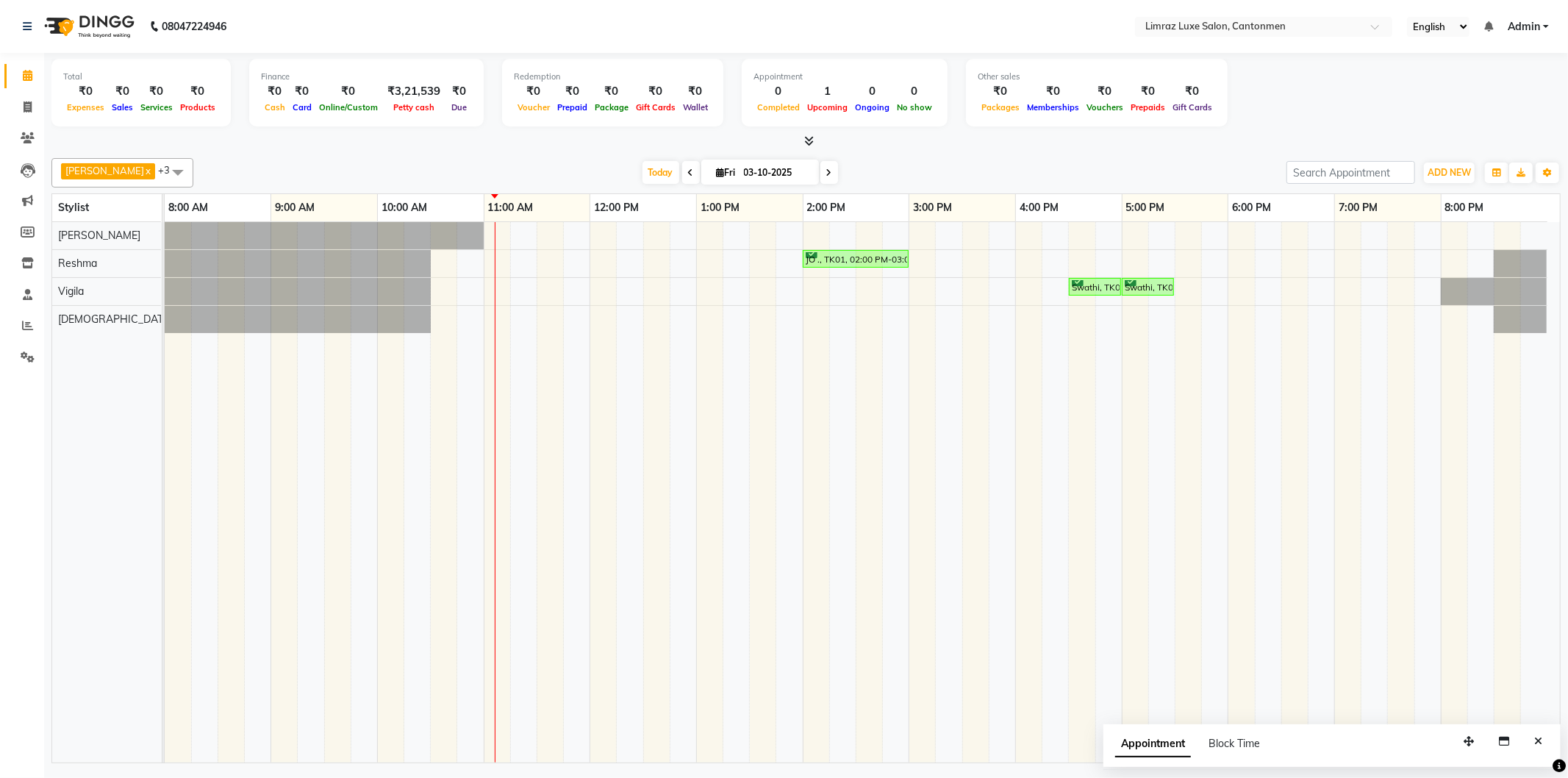
click at [781, 178] on span at bounding box center [829, 172] width 18 height 23
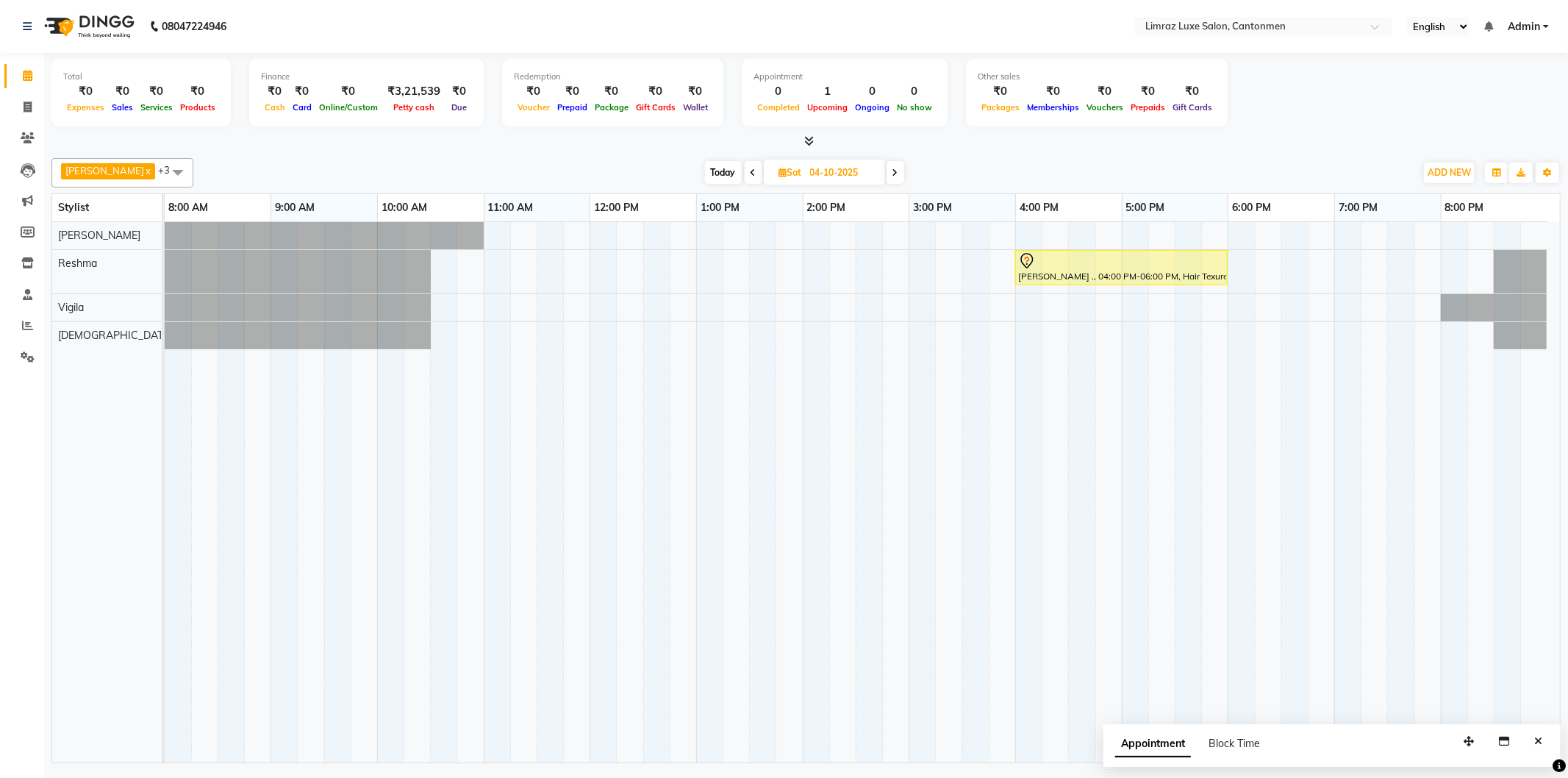
click at [781, 174] on icon at bounding box center [895, 172] width 6 height 9
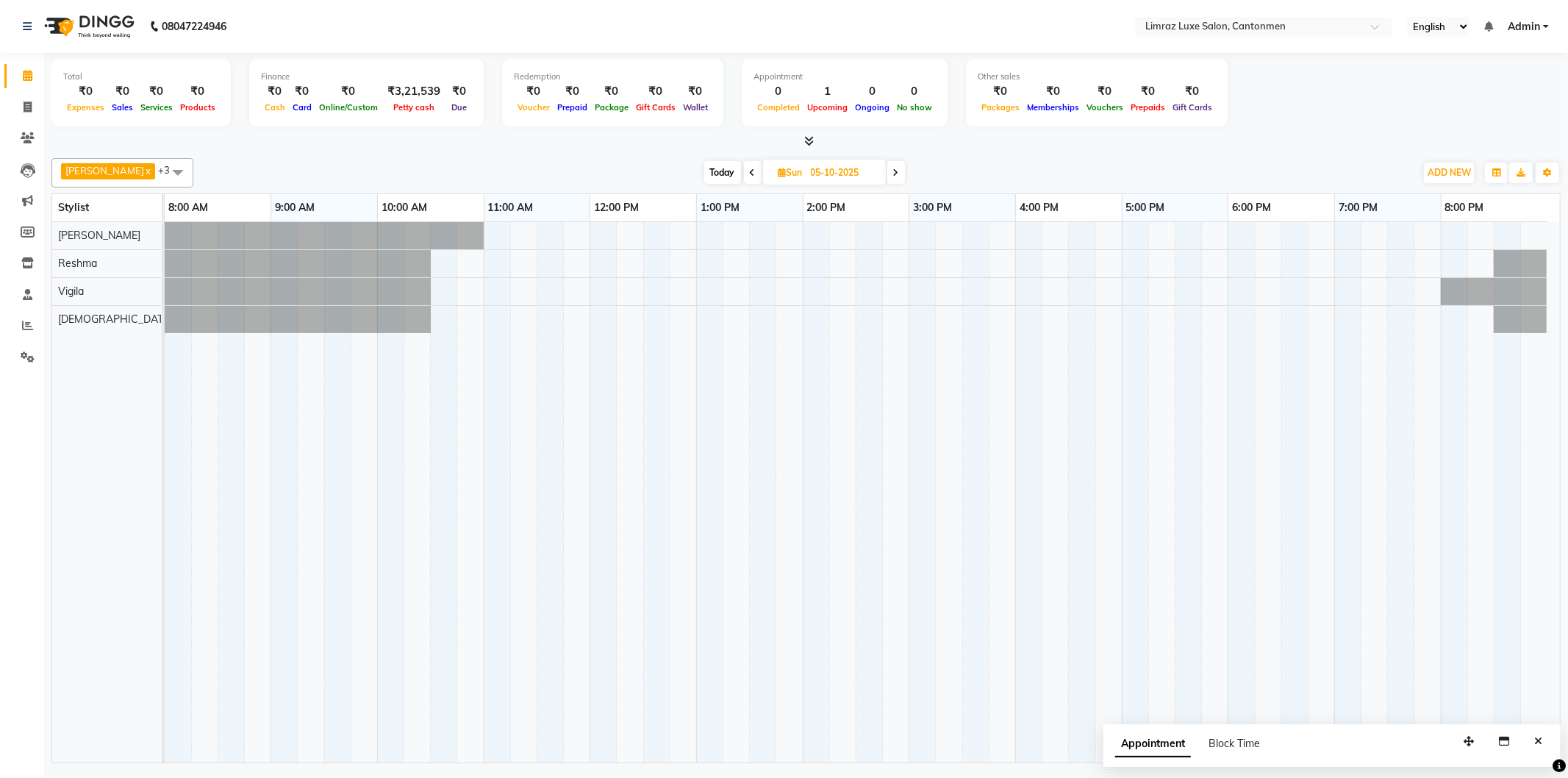
click at [750, 174] on icon at bounding box center [752, 172] width 6 height 9
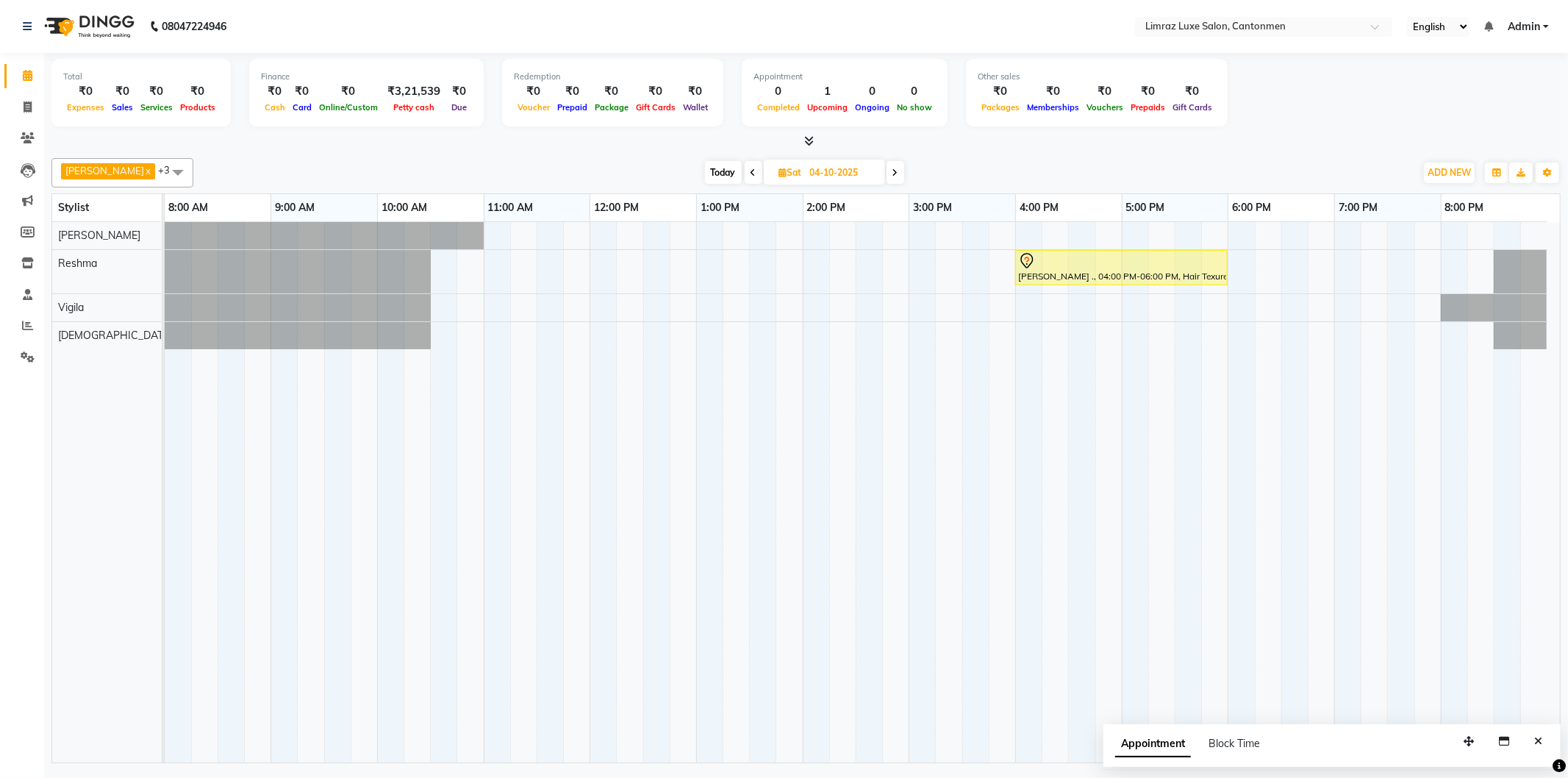
click at [750, 174] on icon at bounding box center [753, 172] width 6 height 9
type input "03-10-2025"
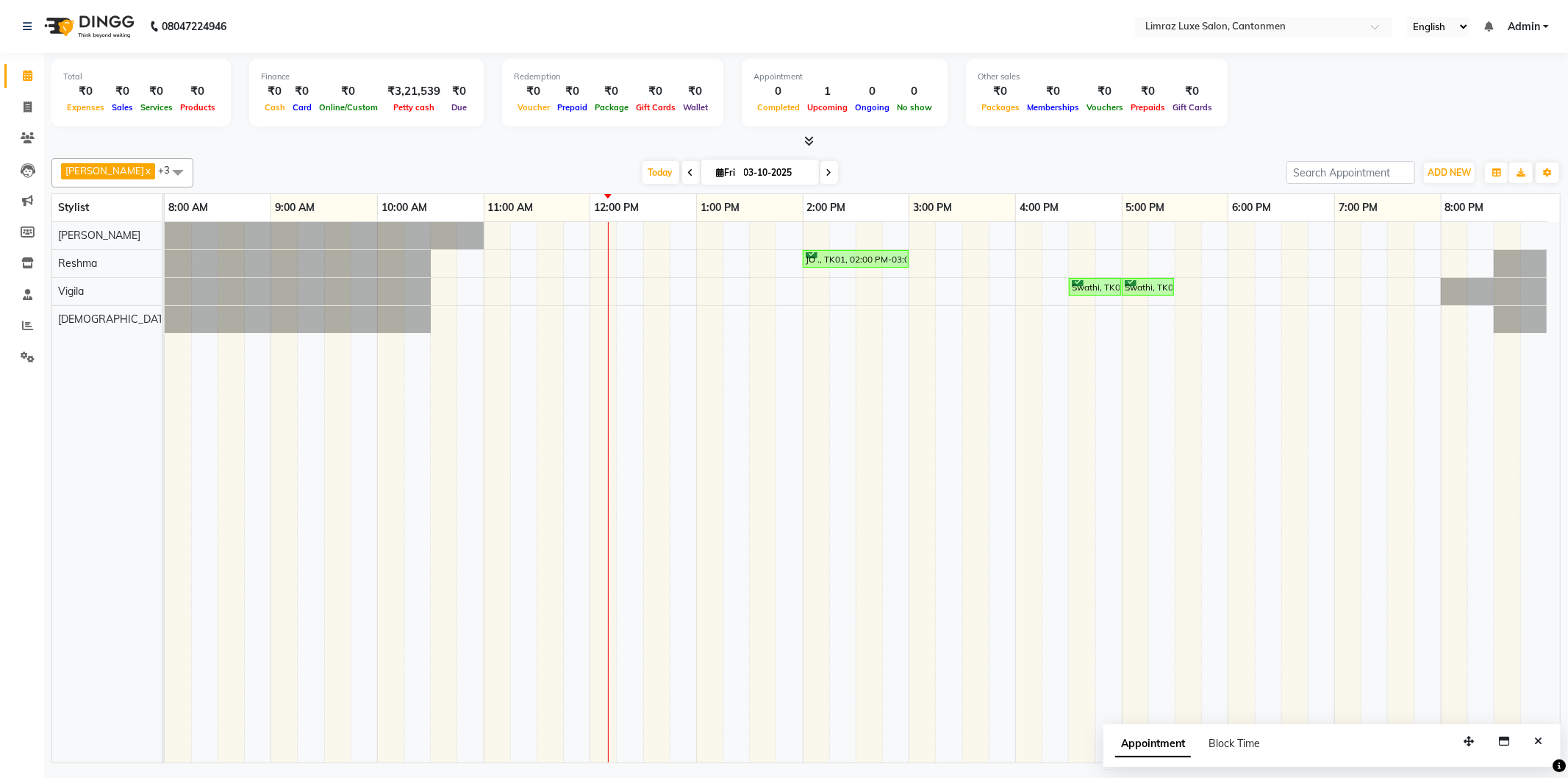
click at [781, 681] on td at bounding box center [1401, 492] width 27 height 540
click at [733, 457] on td at bounding box center [737, 492] width 27 height 540
drag, startPoint x: 599, startPoint y: 645, endPoint x: 909, endPoint y: 747, distance: 326.3
click at [781, 747] on td at bounding box center [922, 492] width 27 height 540
click at [781, 719] on div "Total ₹0 Expenses ₹0 Sales ₹0 Services ₹0 Products Finance ₹0 Cash ₹0 Card ₹0 O…" at bounding box center [805, 410] width 1523 height 714
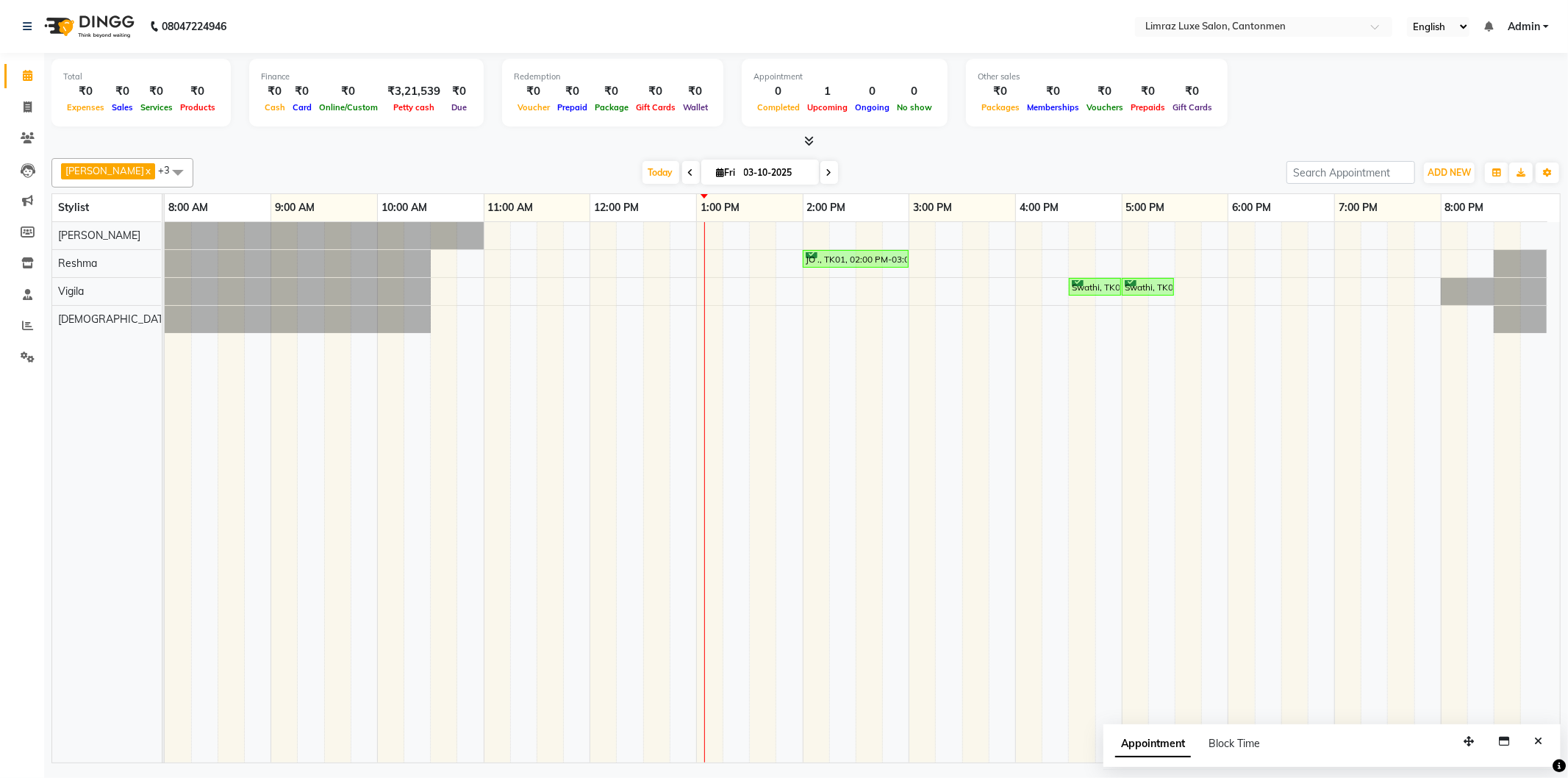
drag, startPoint x: 1566, startPoint y: 719, endPoint x: 1274, endPoint y: 395, distance: 436.2
click at [781, 395] on td at bounding box center [1268, 492] width 27 height 540
click at [781, 651] on td at bounding box center [1427, 492] width 27 height 540
